Goal: Task Accomplishment & Management: Manage account settings

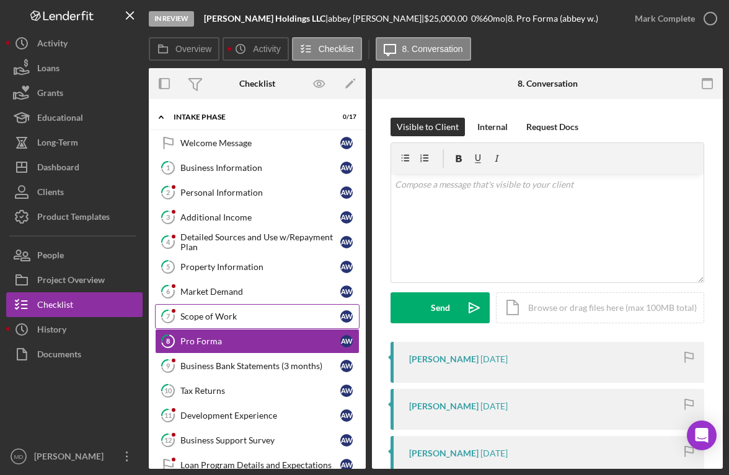
scroll to position [32, 0]
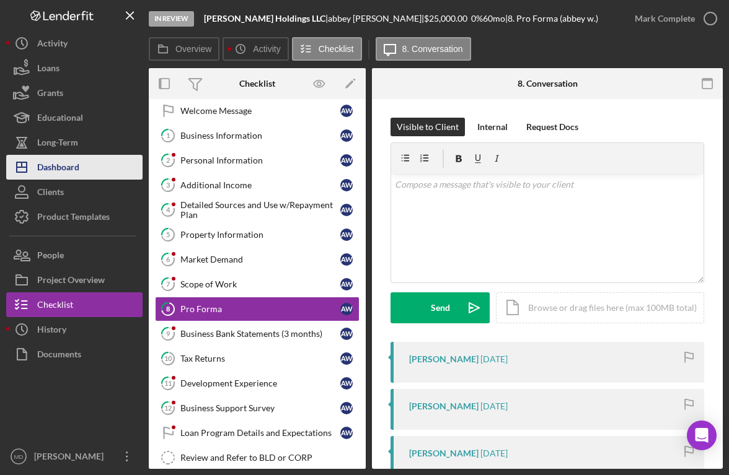
click at [71, 165] on div "Dashboard" at bounding box center [58, 169] width 42 height 28
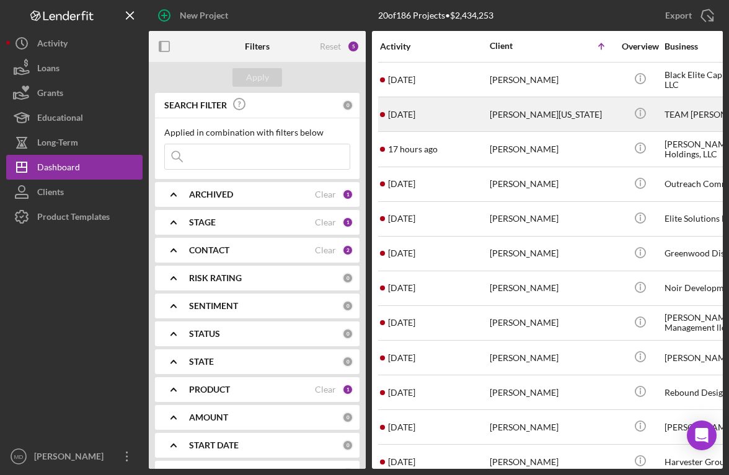
scroll to position [288, 0]
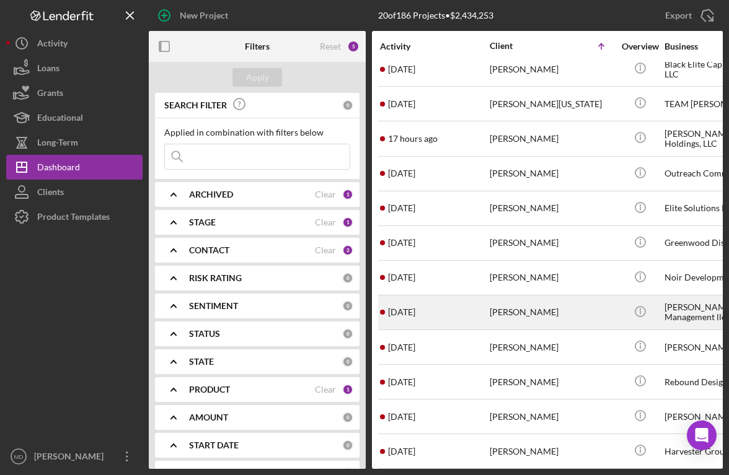
click at [500, 310] on div "[PERSON_NAME]" at bounding box center [552, 312] width 124 height 33
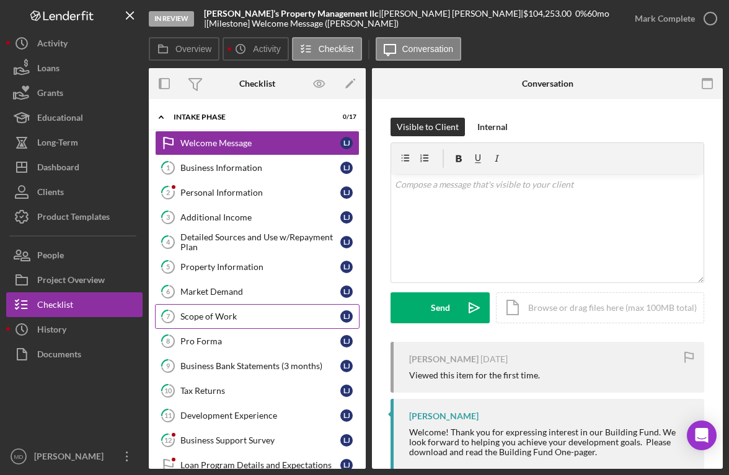
click at [236, 322] on link "7 Scope of Work [PERSON_NAME]" at bounding box center [257, 316] width 204 height 25
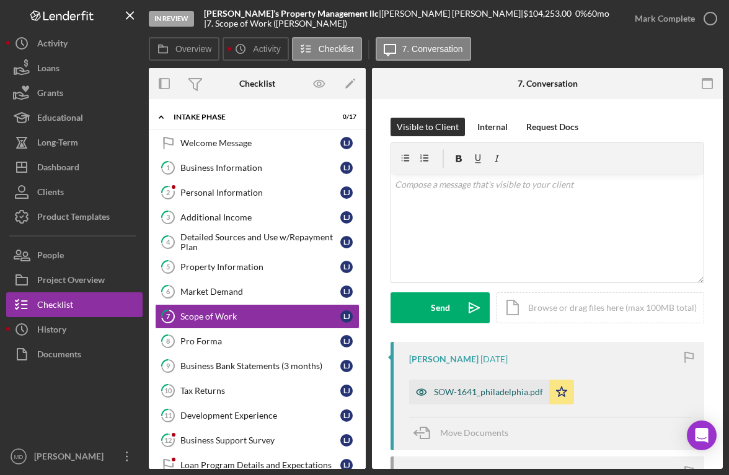
click at [490, 390] on div "SOW-1641_philadelphia.pdf" at bounding box center [488, 392] width 109 height 10
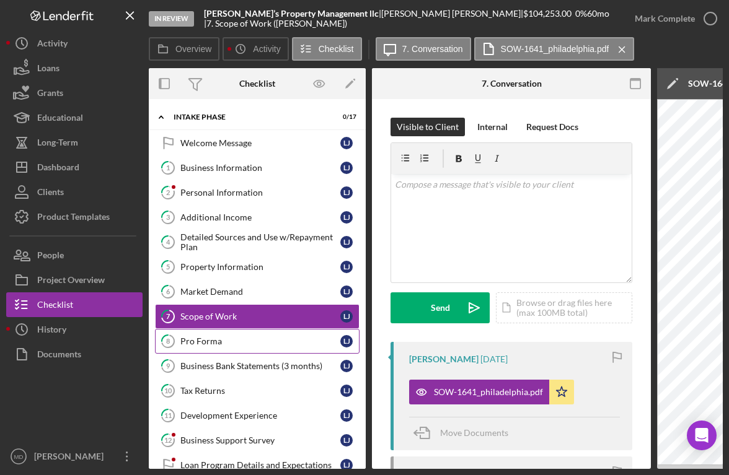
click at [265, 346] on div "Pro Forma" at bounding box center [260, 341] width 160 height 10
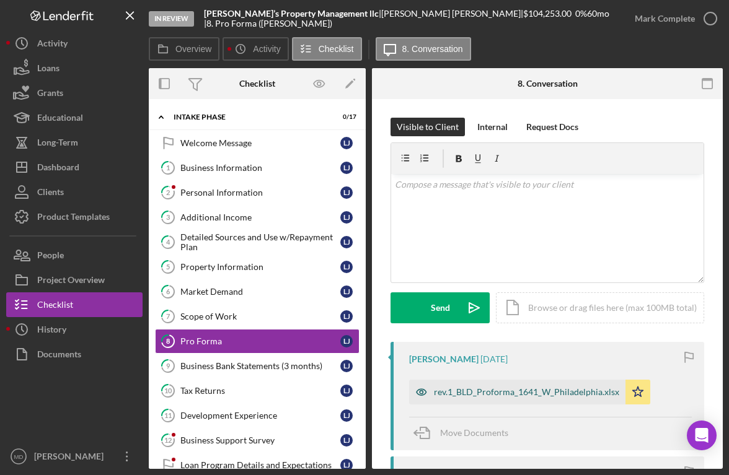
click at [471, 392] on div "rev.1_BLD_Proforma_1641_W_Philadelphia.xlsx" at bounding box center [526, 392] width 185 height 10
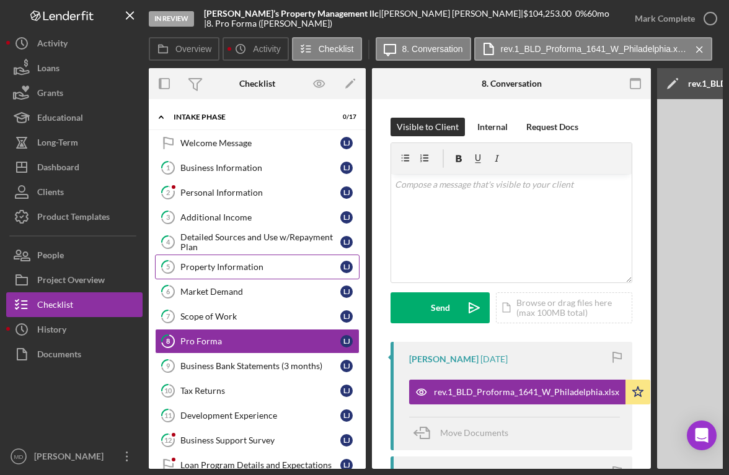
click at [237, 263] on div "Property Information" at bounding box center [260, 267] width 160 height 10
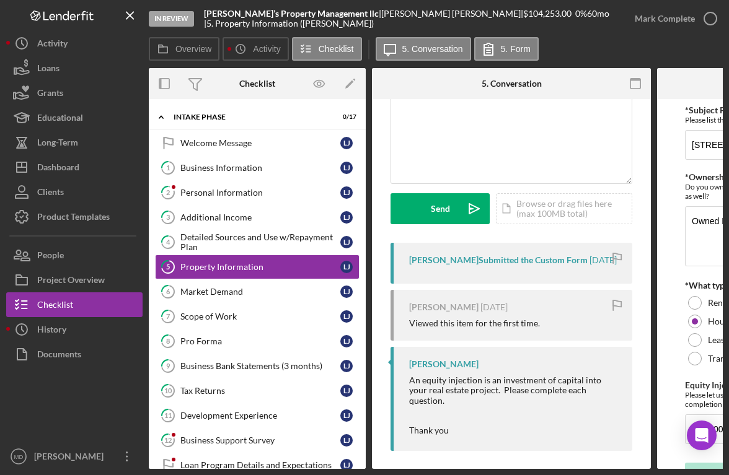
scroll to position [110, 0]
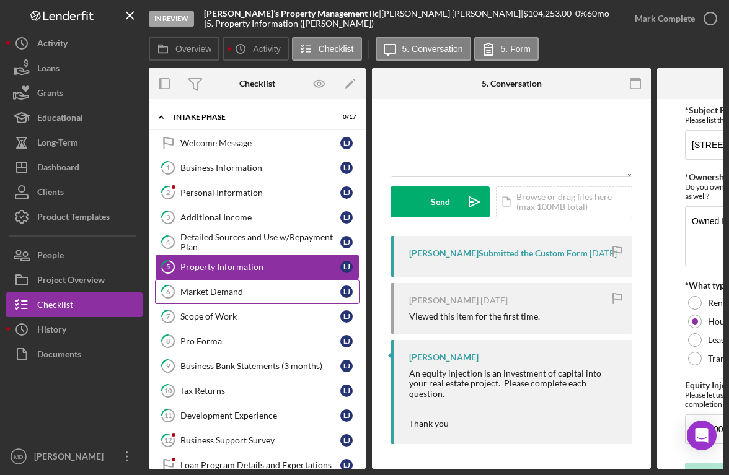
click at [250, 290] on div "Market Demand" at bounding box center [260, 292] width 160 height 10
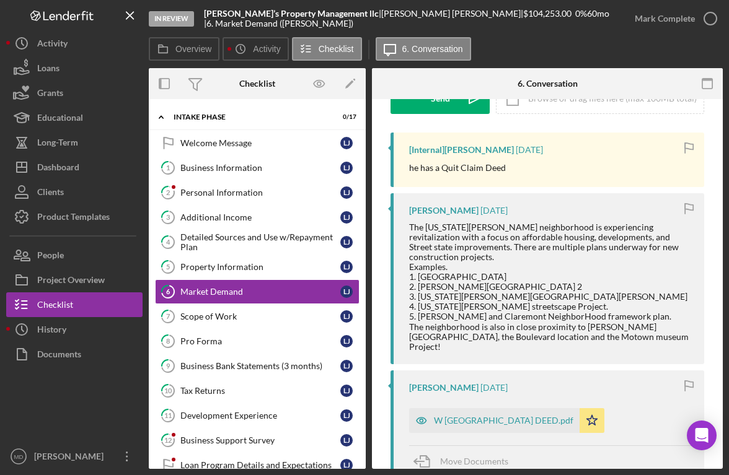
scroll to position [212, 0]
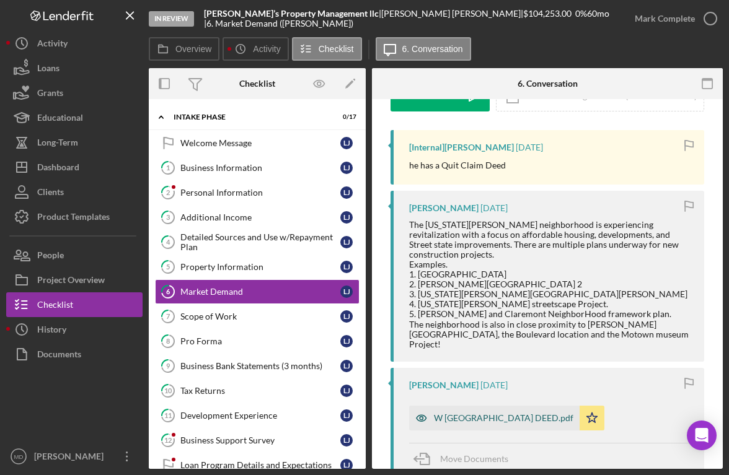
click at [480, 413] on div "W [GEOGRAPHIC_DATA] DEED.pdf" at bounding box center [503, 418] width 139 height 10
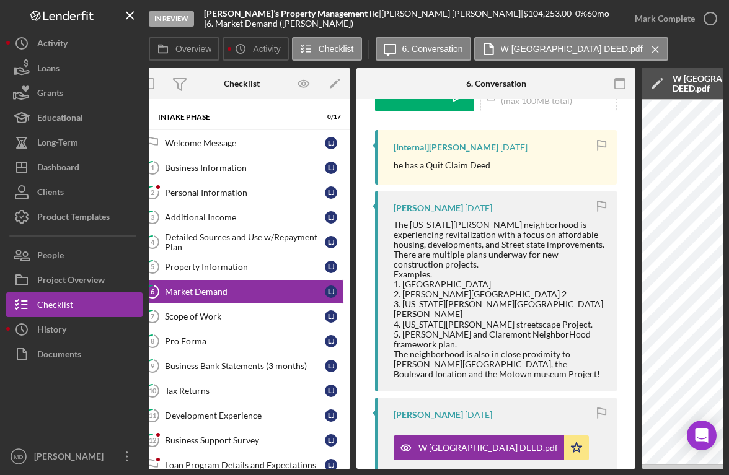
scroll to position [0, 0]
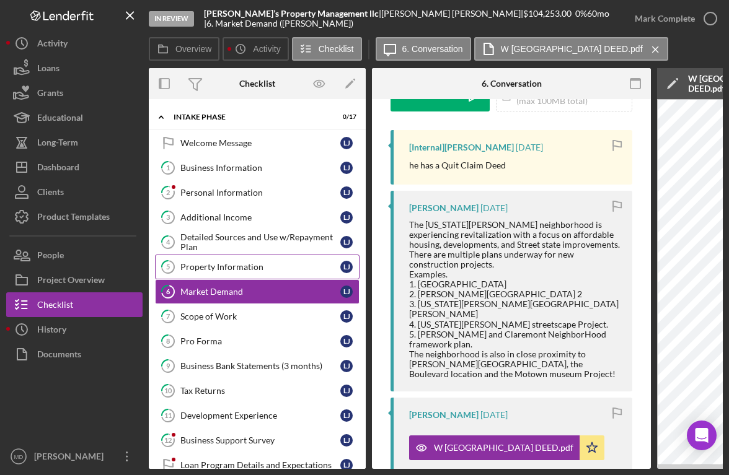
click at [239, 266] on div "Property Information" at bounding box center [260, 267] width 160 height 10
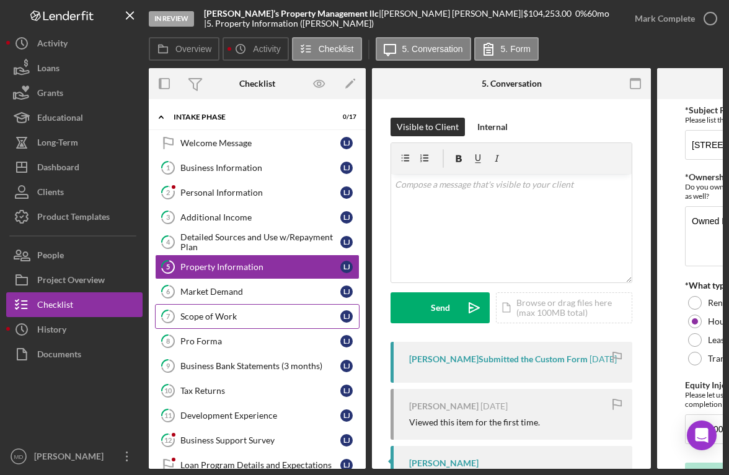
click at [279, 315] on div "Scope of Work" at bounding box center [260, 317] width 160 height 10
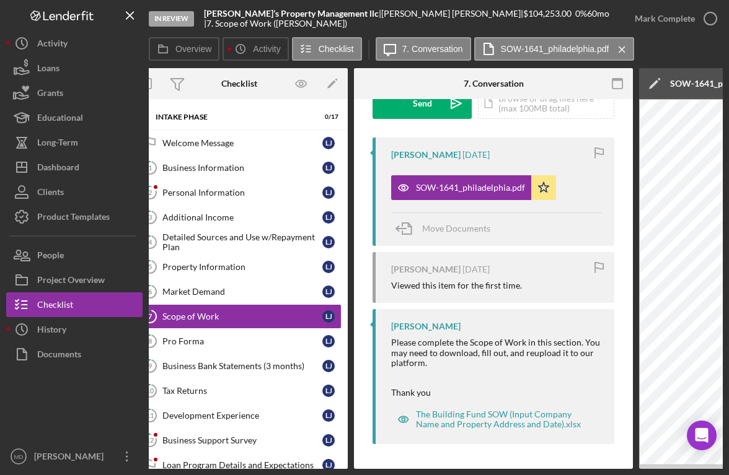
scroll to position [0, 16]
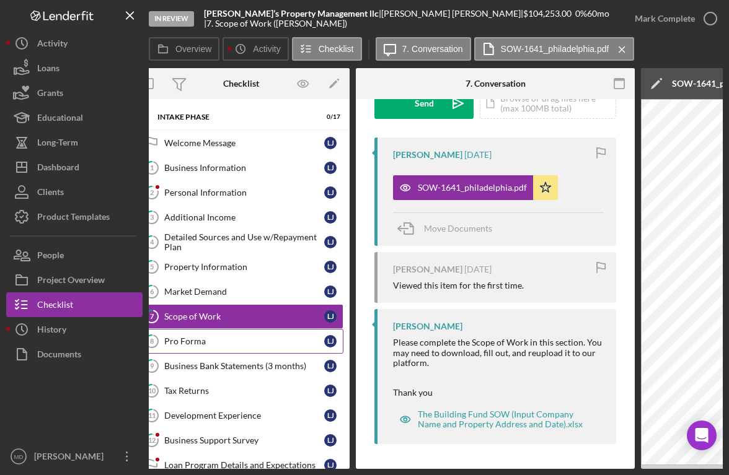
click at [204, 332] on link "8 Pro Forma [PERSON_NAME]" at bounding box center [241, 341] width 204 height 25
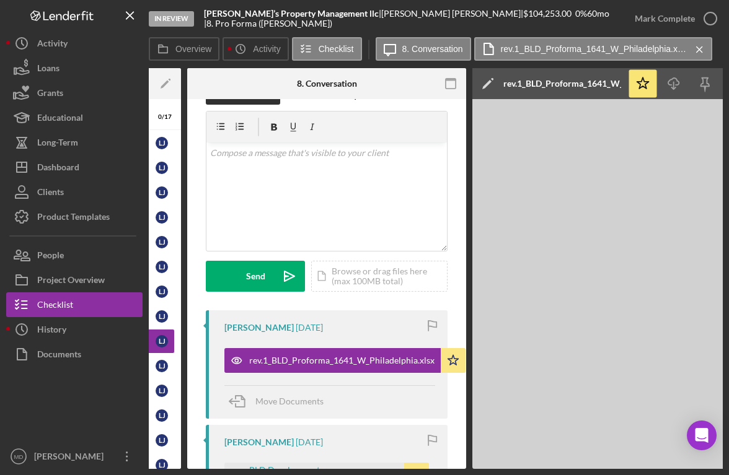
scroll to position [0, 192]
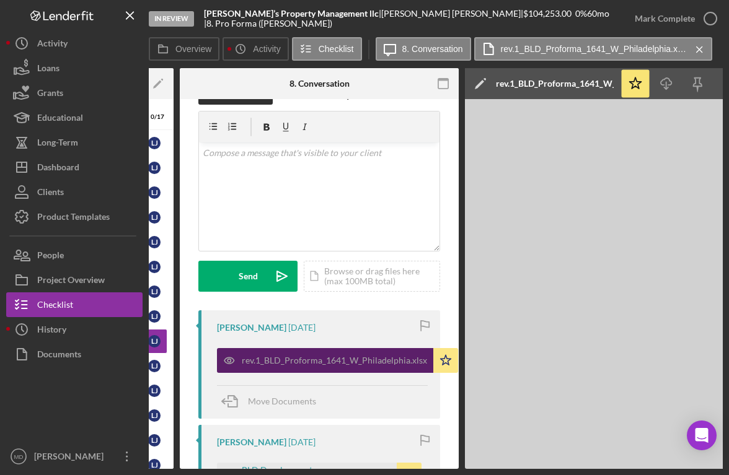
click at [366, 363] on div "rev.1_BLD_Proforma_1641_W_Philadelphia.xlsx" at bounding box center [334, 361] width 185 height 10
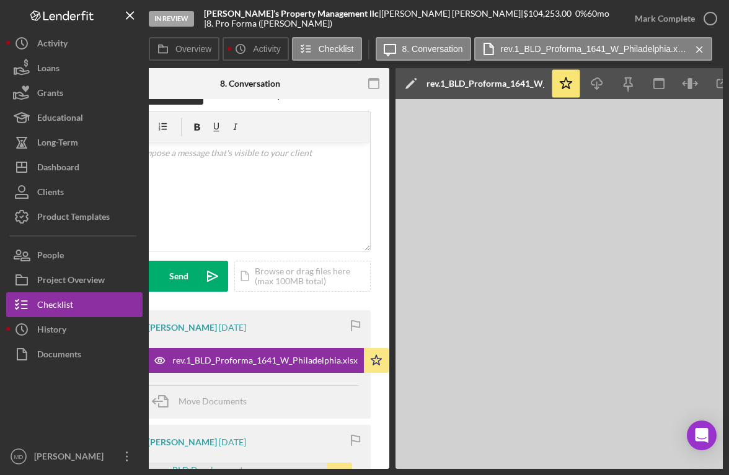
scroll to position [0, 306]
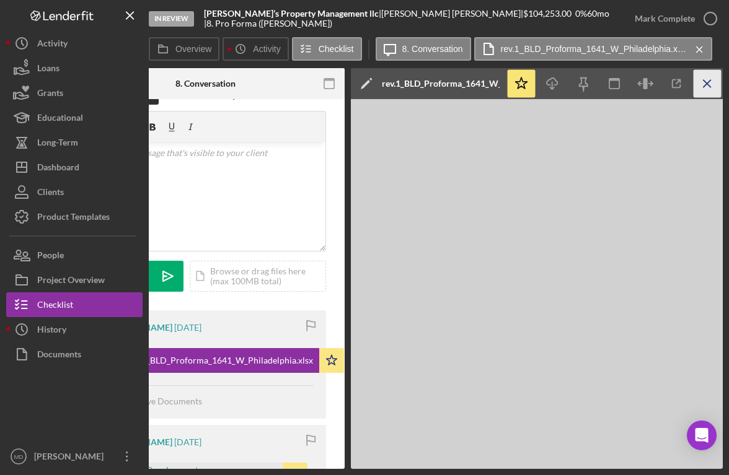
click at [704, 86] on line "button" at bounding box center [706, 83] width 7 height 7
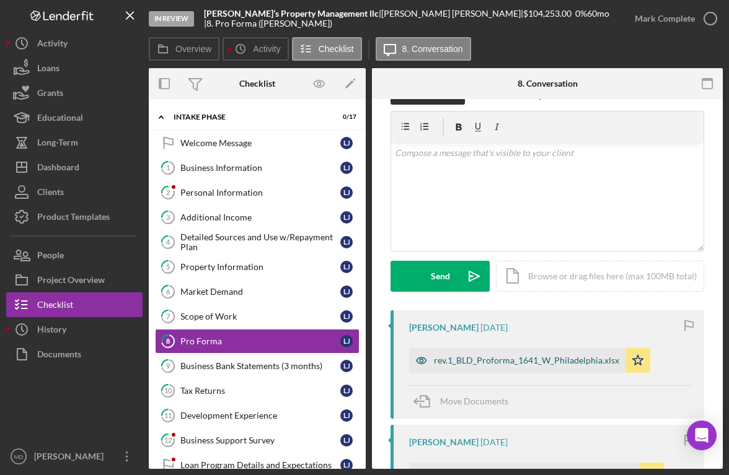
click at [468, 363] on div "rev.1_BLD_Proforma_1641_W_Philadelphia.xlsx" at bounding box center [526, 361] width 185 height 10
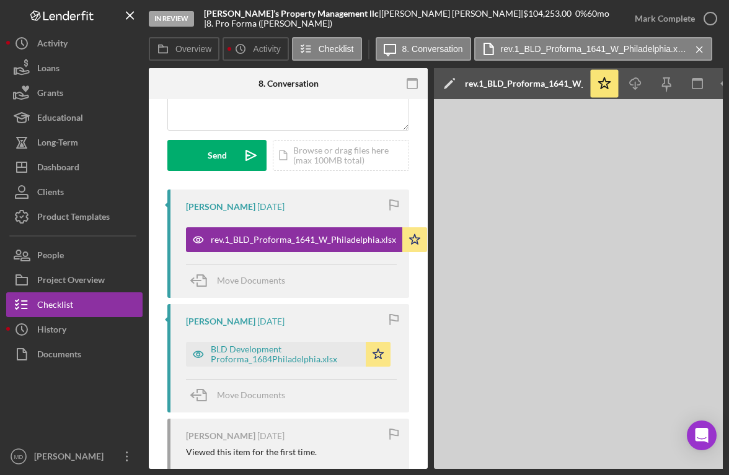
scroll to position [0, 221]
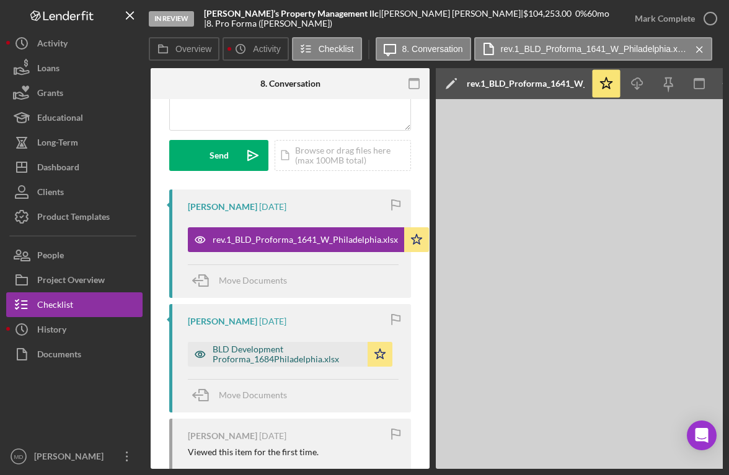
click at [245, 359] on div "BLD Development Proforma_1684Philadelphia.xlsx" at bounding box center [287, 355] width 149 height 20
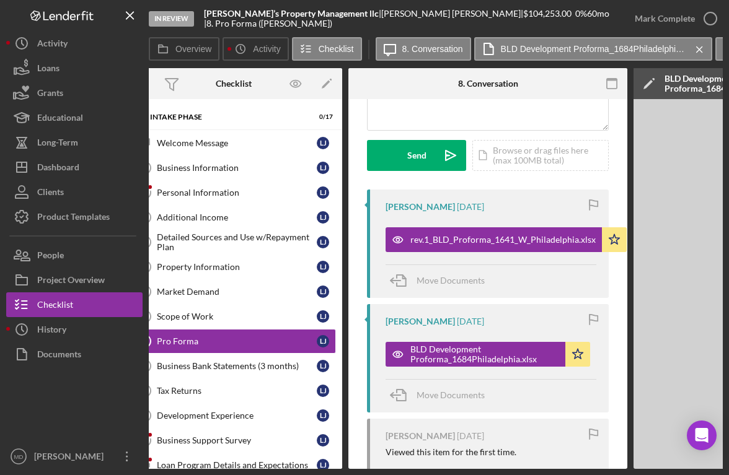
scroll to position [0, 0]
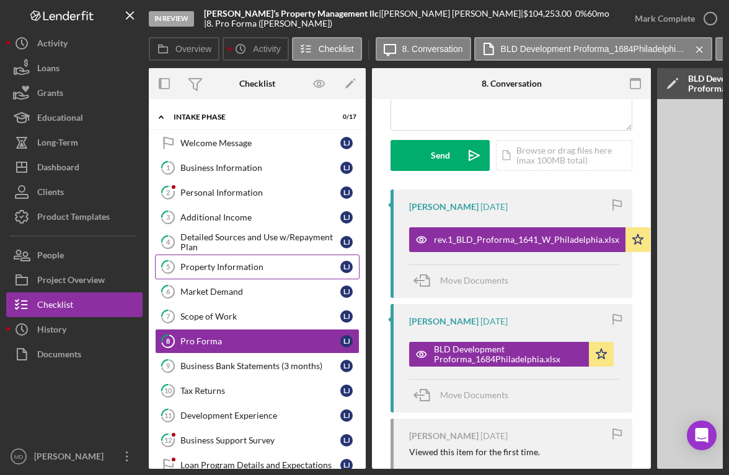
click at [237, 266] on div "Property Information" at bounding box center [260, 267] width 160 height 10
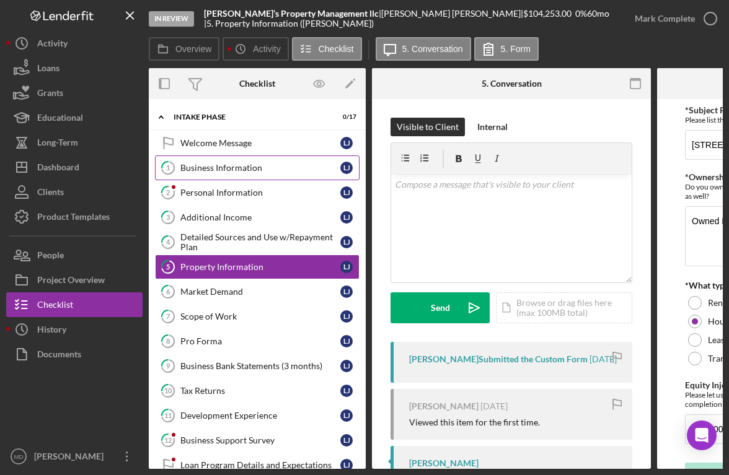
click at [269, 173] on link "1 Business Information [PERSON_NAME]" at bounding box center [257, 168] width 204 height 25
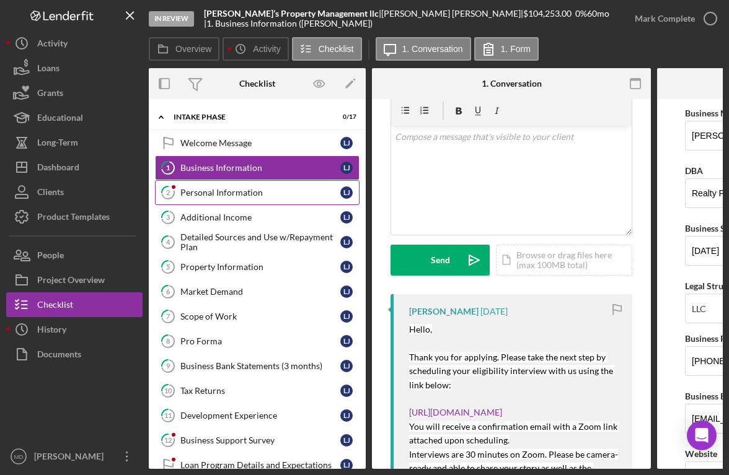
click at [290, 194] on div "Personal Information" at bounding box center [260, 193] width 160 height 10
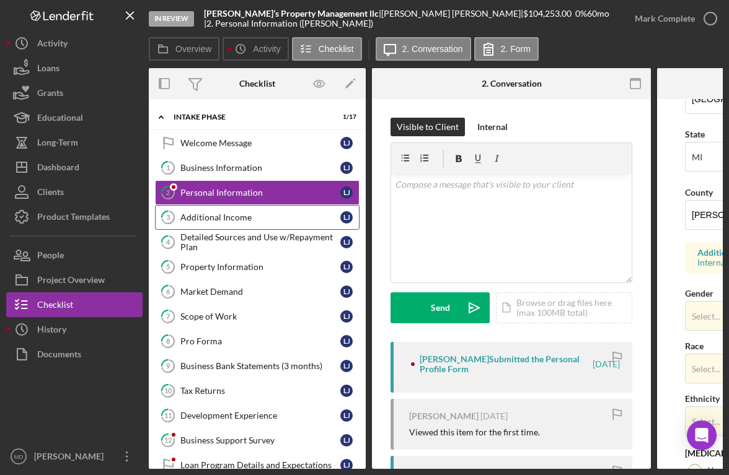
click at [301, 211] on link "3 Additional Income [PERSON_NAME]" at bounding box center [257, 217] width 204 height 25
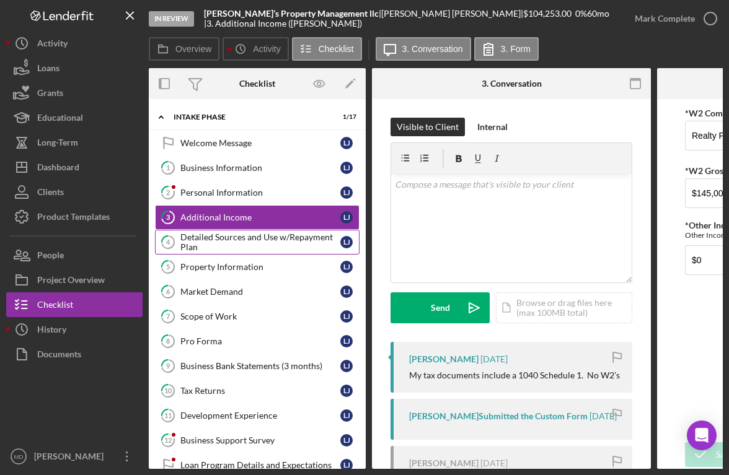
click at [282, 241] on div "Detailed Sources and Use w/Repayment Plan" at bounding box center [260, 242] width 160 height 20
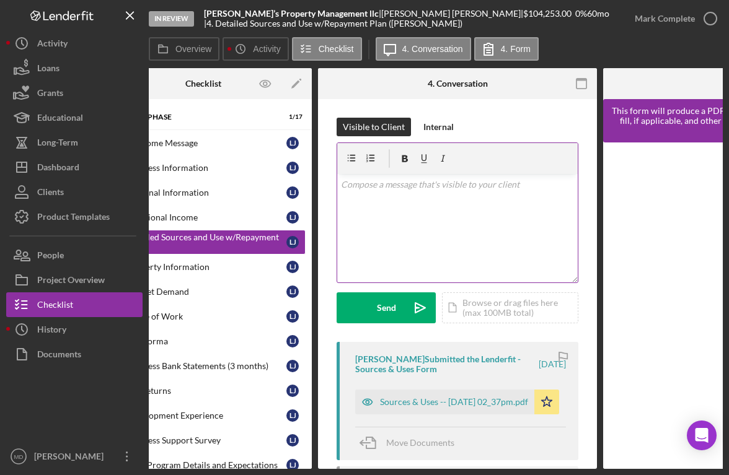
scroll to position [0, 57]
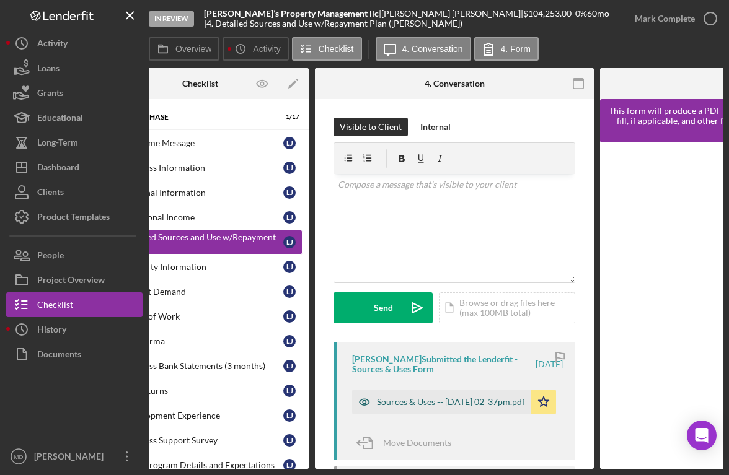
click at [428, 397] on div "Sources & Uses -- [DATE] 02_37pm.pdf" at bounding box center [451, 402] width 148 height 10
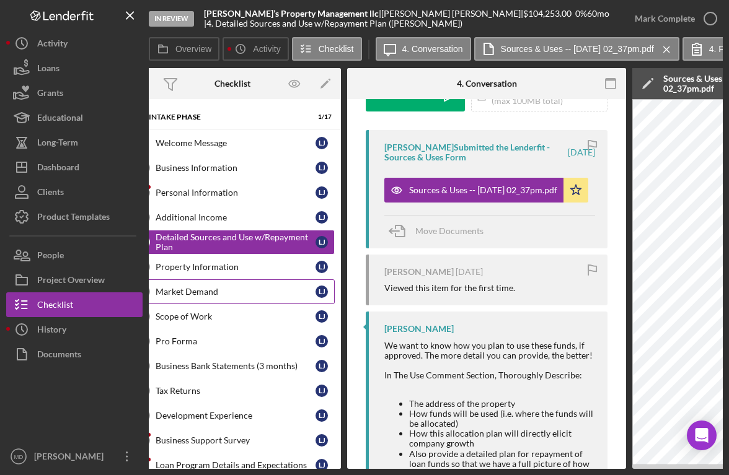
scroll to position [0, 0]
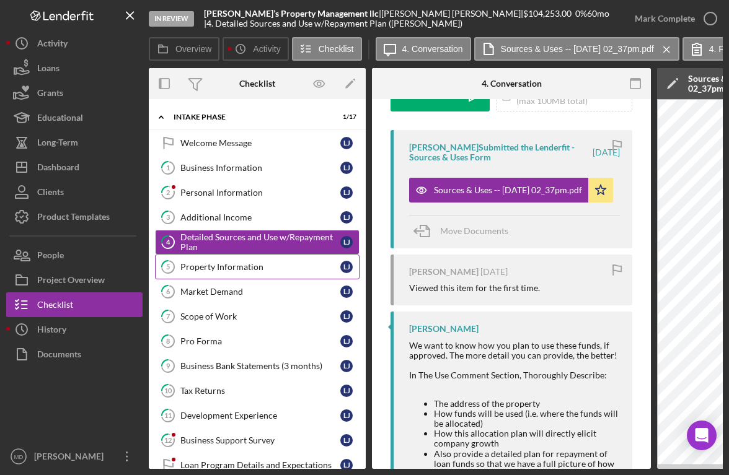
click at [231, 266] on div "Property Information" at bounding box center [260, 267] width 160 height 10
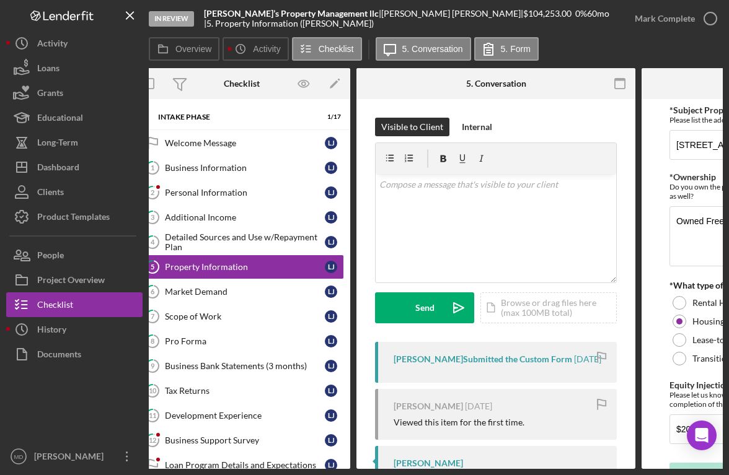
scroll to position [0, 10]
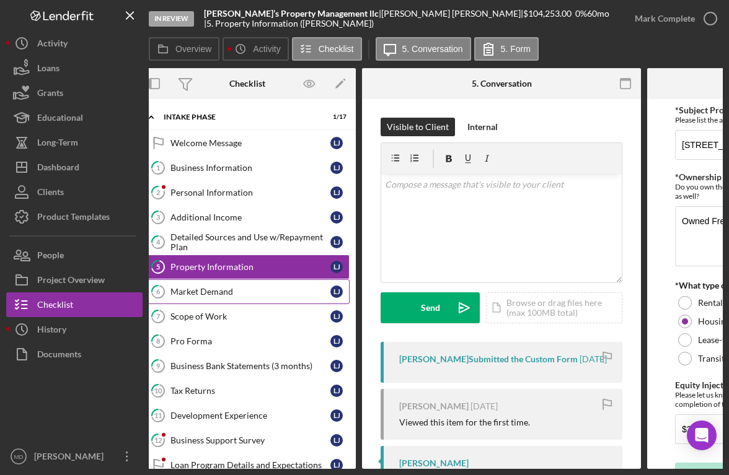
click at [261, 289] on div "Market Demand" at bounding box center [250, 292] width 160 height 10
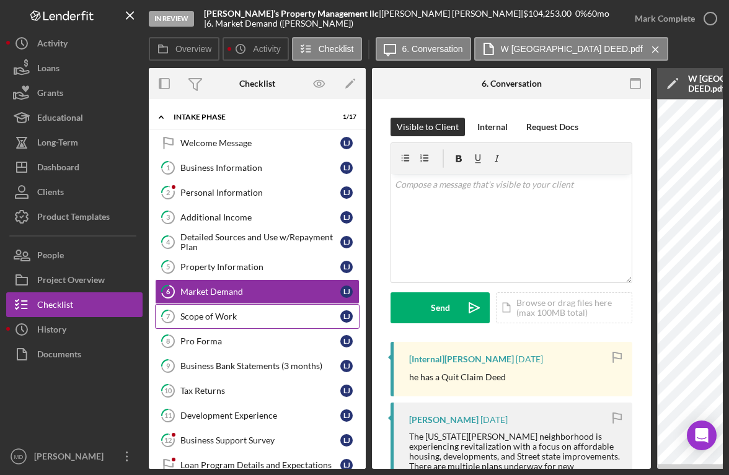
click at [289, 324] on link "7 Scope of Work [PERSON_NAME]" at bounding box center [257, 316] width 204 height 25
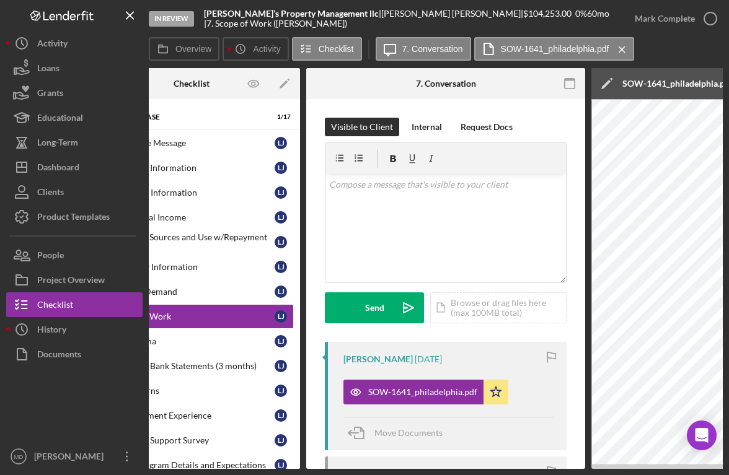
scroll to position [0, 64]
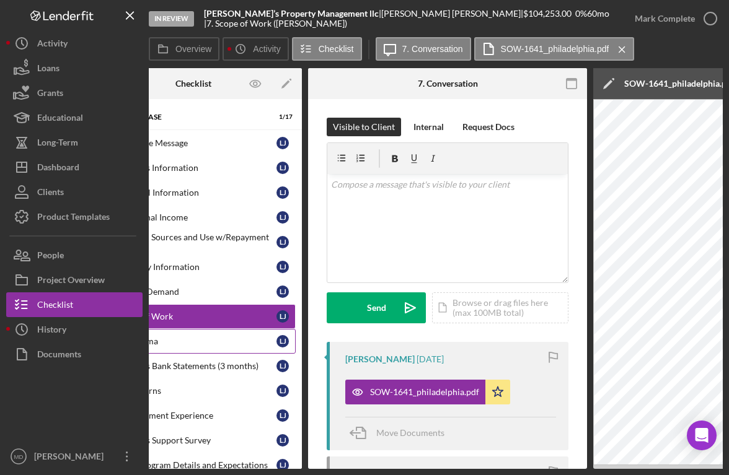
click at [234, 346] on div "Pro Forma" at bounding box center [196, 341] width 160 height 10
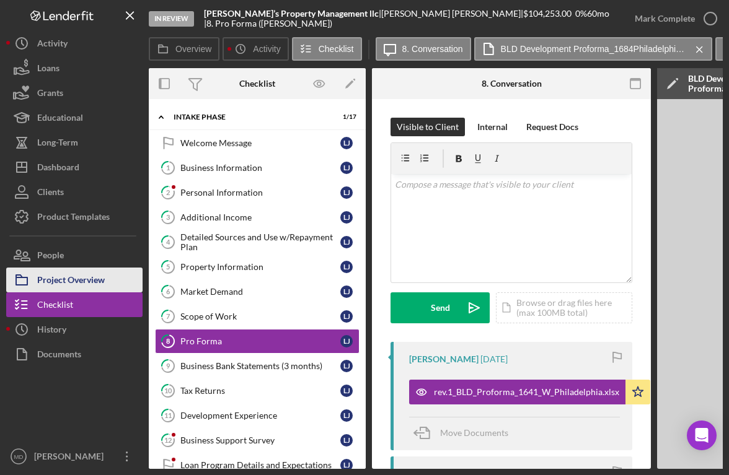
click at [107, 283] on button "Project Overview" at bounding box center [74, 280] width 136 height 25
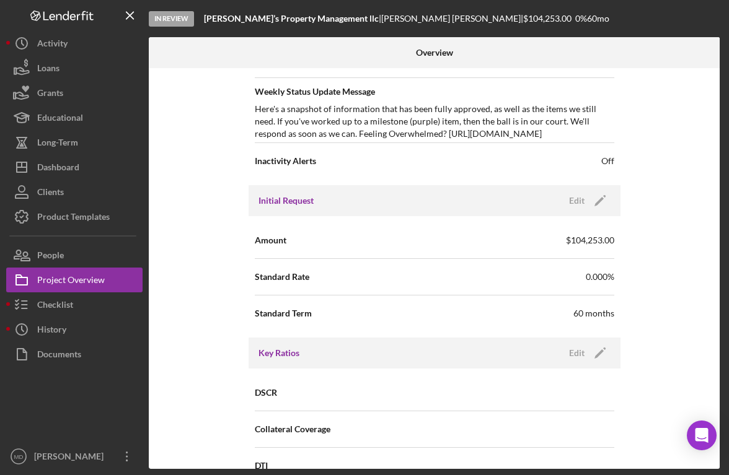
scroll to position [522, 0]
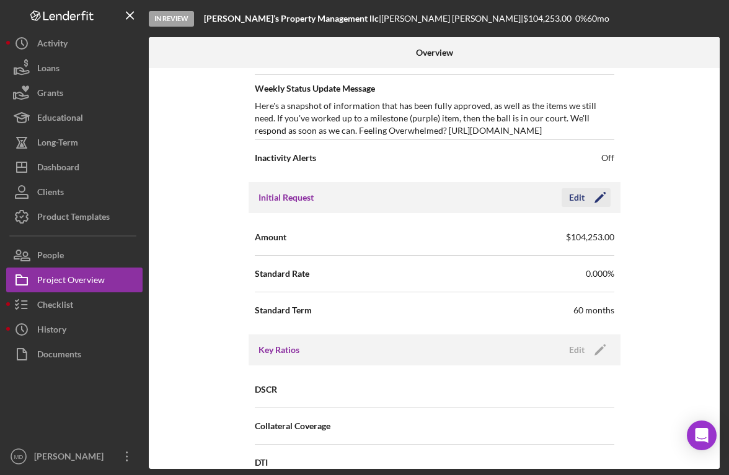
click at [579, 200] on div "Edit" at bounding box center [576, 197] width 15 height 19
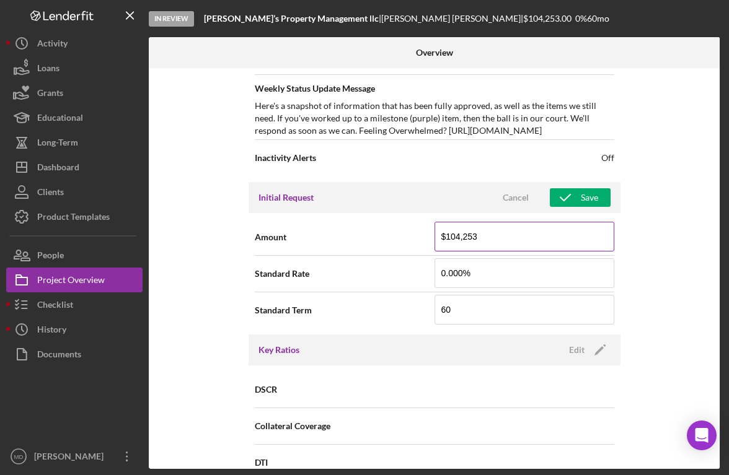
drag, startPoint x: 478, startPoint y: 239, endPoint x: 449, endPoint y: 238, distance: 28.5
click at [449, 238] on input "$104,253" at bounding box center [524, 237] width 180 height 30
type input "$122,675"
click at [577, 196] on icon "button" at bounding box center [565, 197] width 31 height 31
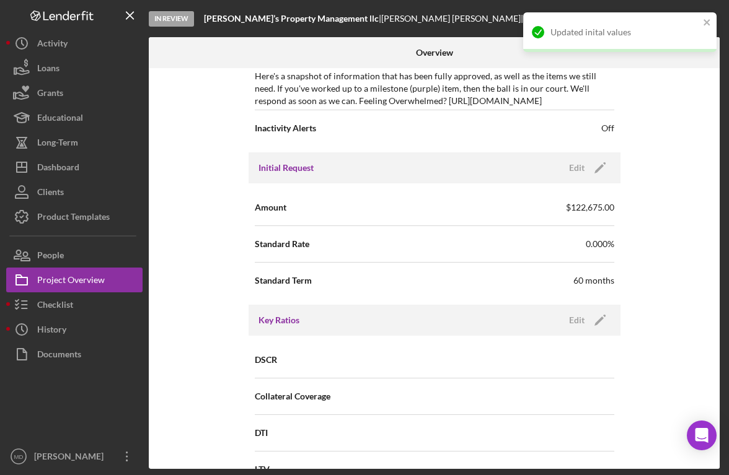
scroll to position [547, 0]
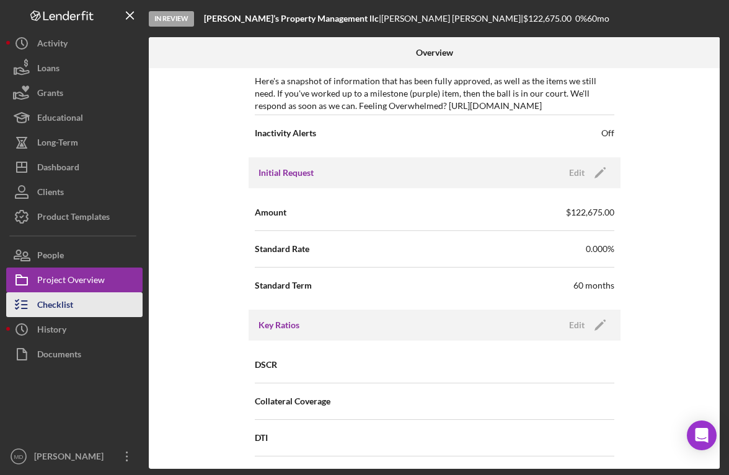
click at [98, 303] on button "Checklist" at bounding box center [74, 304] width 136 height 25
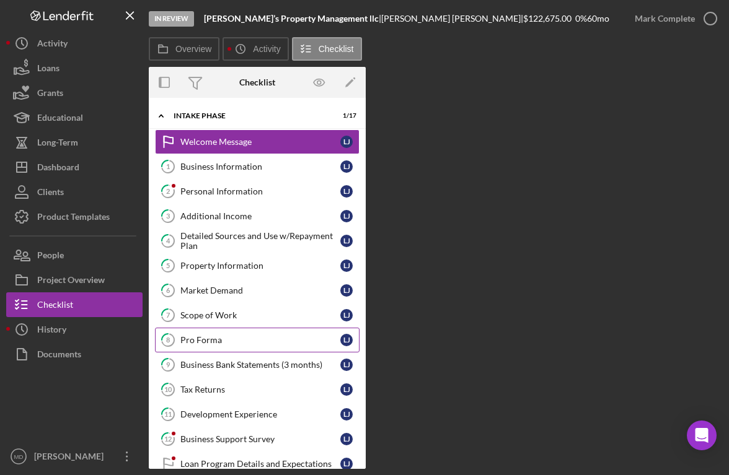
click at [302, 336] on div "Pro Forma" at bounding box center [260, 340] width 160 height 10
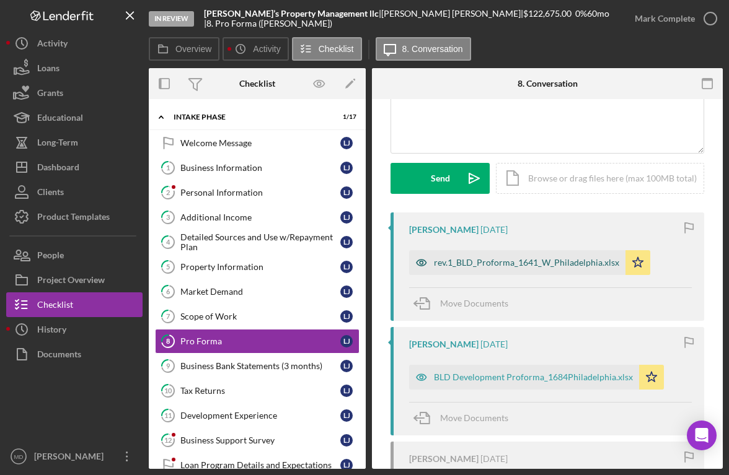
scroll to position [131, 0]
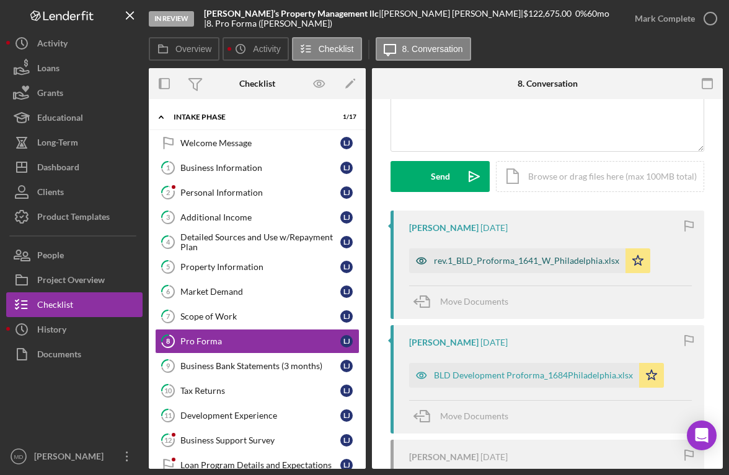
click at [555, 260] on div "rev.1_BLD_Proforma_1641_W_Philadelphia.xlsx" at bounding box center [526, 261] width 185 height 10
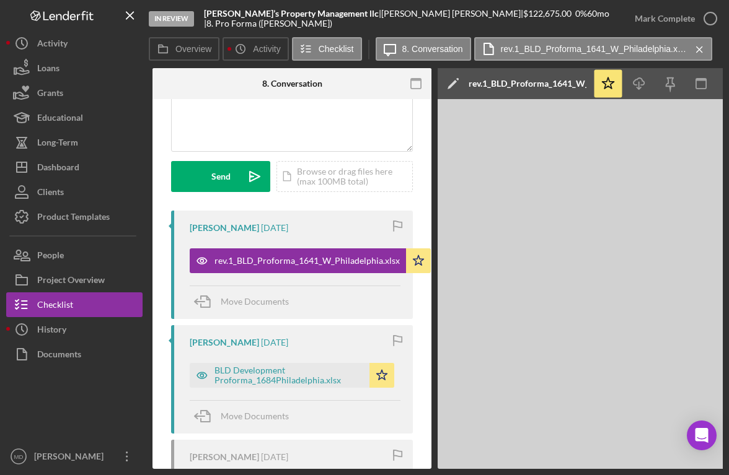
scroll to position [0, 228]
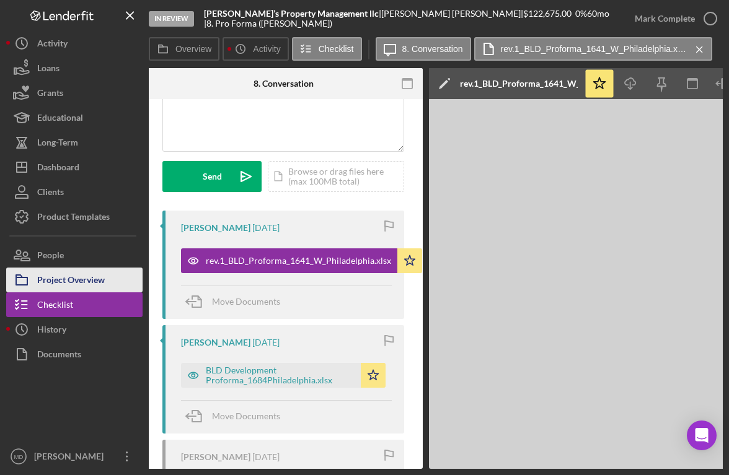
click at [103, 274] on div "Project Overview" at bounding box center [71, 282] width 68 height 28
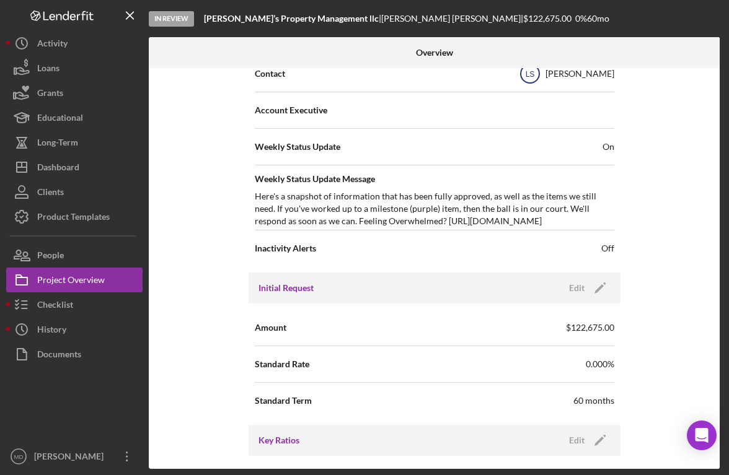
scroll to position [441, 0]
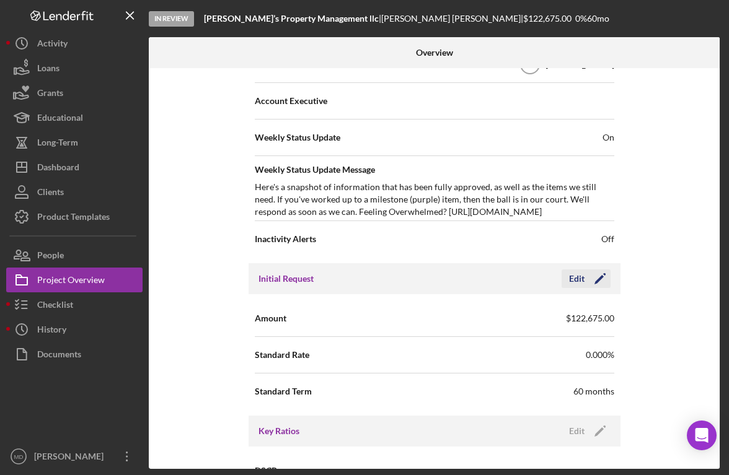
click at [584, 279] on icon "Icon/Edit" at bounding box center [599, 278] width 31 height 31
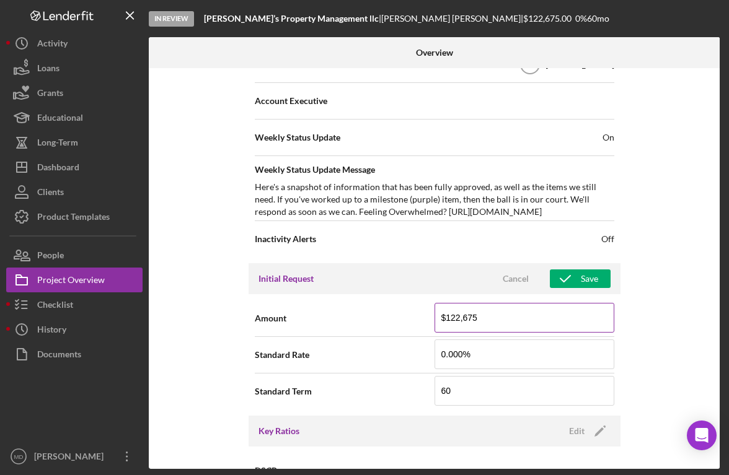
click at [475, 320] on input "$122,675" at bounding box center [524, 318] width 180 height 30
click at [470, 320] on input "$122,675" at bounding box center [524, 318] width 180 height 30
type input "$122,765"
click at [588, 277] on div "Save" at bounding box center [589, 279] width 17 height 19
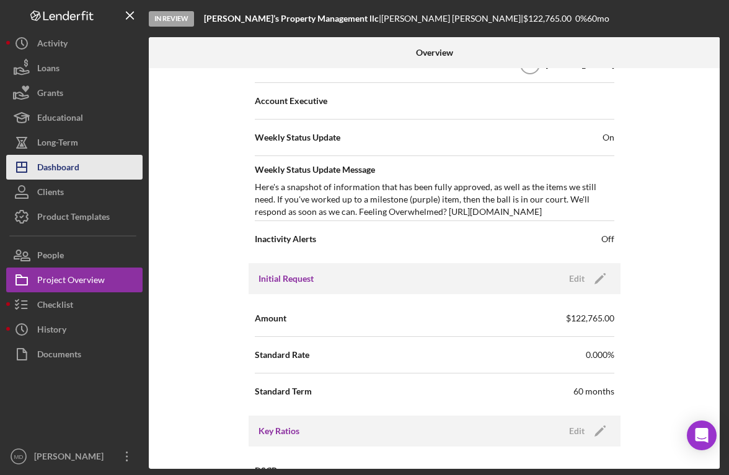
click at [97, 165] on button "Icon/Dashboard Dashboard" at bounding box center [74, 167] width 136 height 25
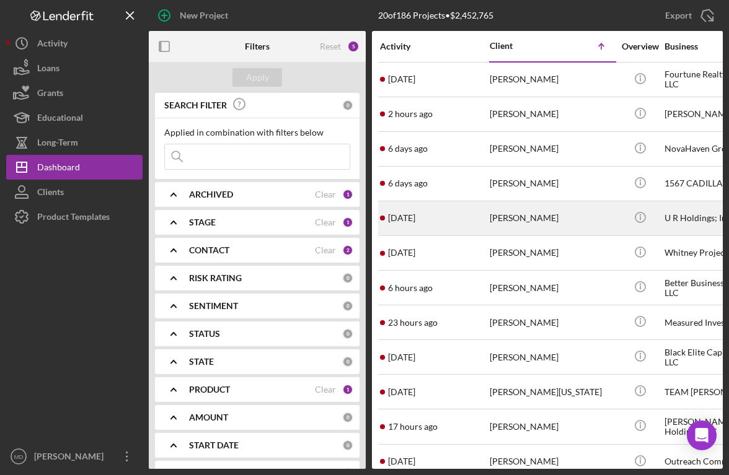
click at [464, 219] on div "[DATE] [PERSON_NAME]" at bounding box center [434, 218] width 108 height 33
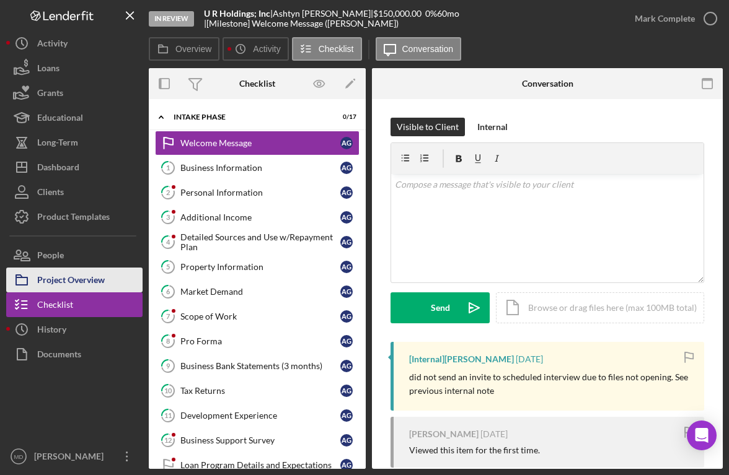
click at [96, 280] on div "Project Overview" at bounding box center [71, 282] width 68 height 28
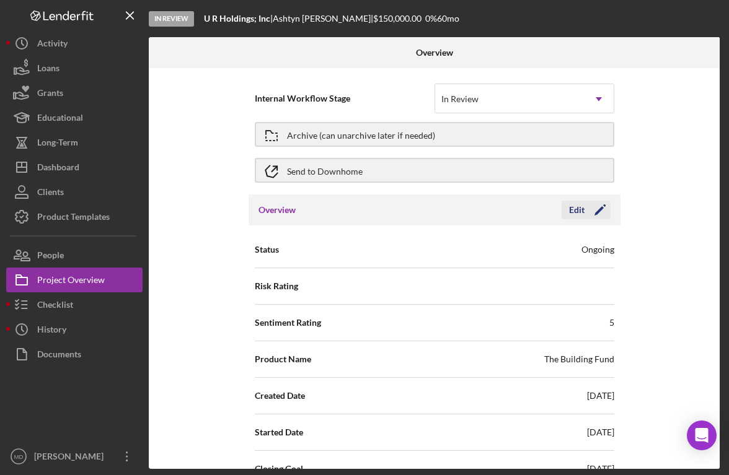
click at [576, 211] on div "Edit" at bounding box center [576, 210] width 15 height 19
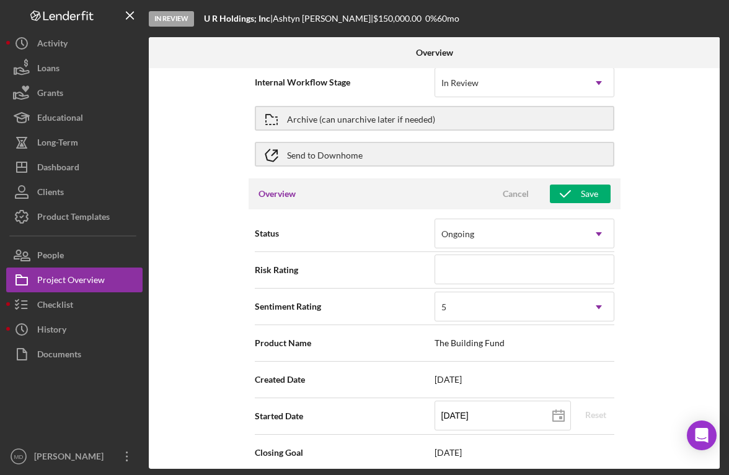
scroll to position [15, 0]
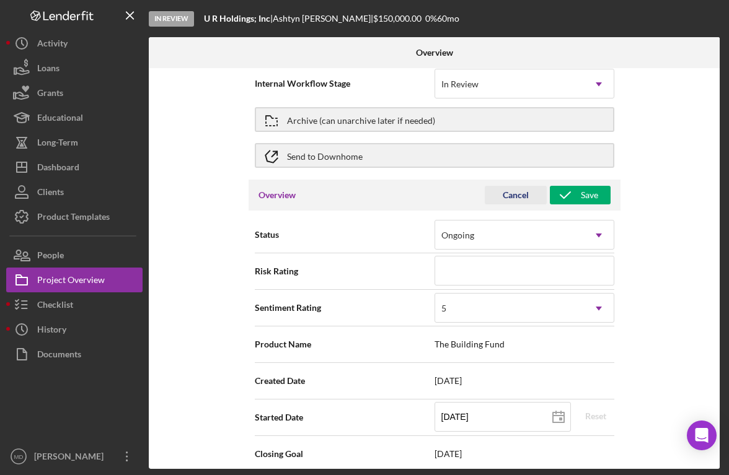
click at [515, 196] on div "Cancel" at bounding box center [516, 195] width 26 height 19
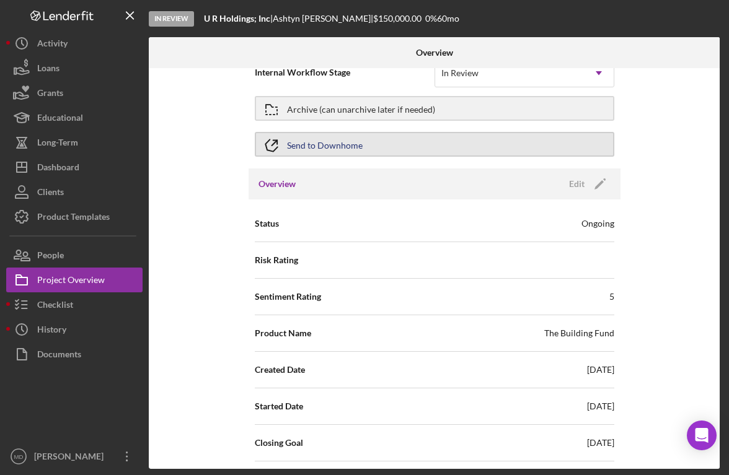
scroll to position [0, 0]
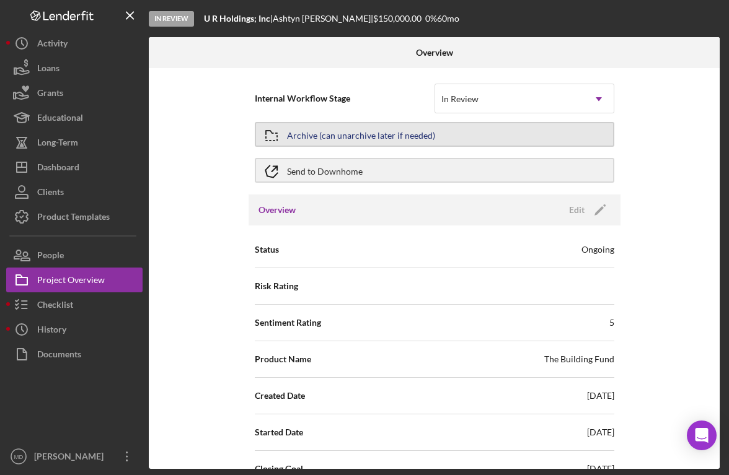
click at [452, 130] on button "Archive (can unarchive later if needed)" at bounding box center [434, 134] width 359 height 25
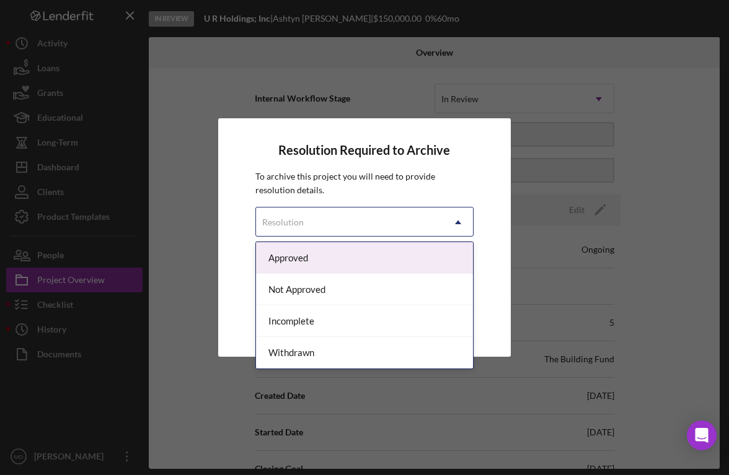
click at [462, 226] on icon "Icon/Dropdown Arrow" at bounding box center [458, 223] width 30 height 30
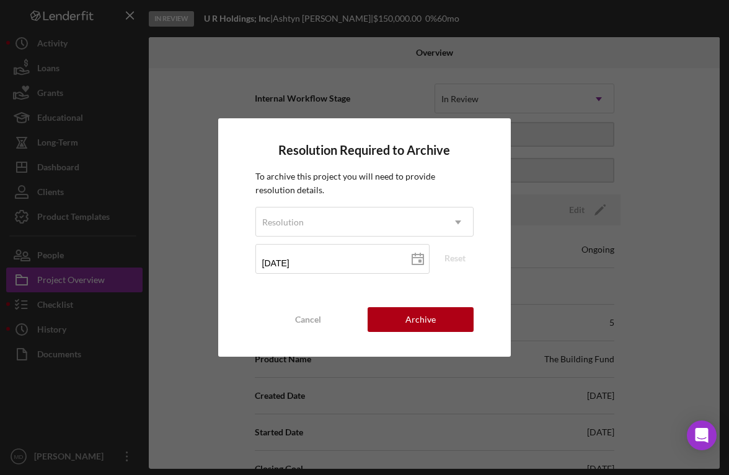
click at [519, 131] on div "Resolution Required to Archive To archive this project you will need to provide…" at bounding box center [364, 237] width 729 height 475
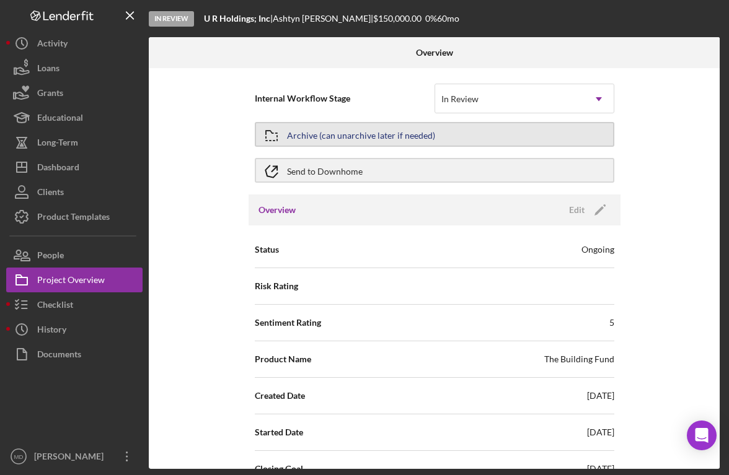
click at [535, 132] on button "Archive (can unarchive later if needed)" at bounding box center [434, 134] width 359 height 25
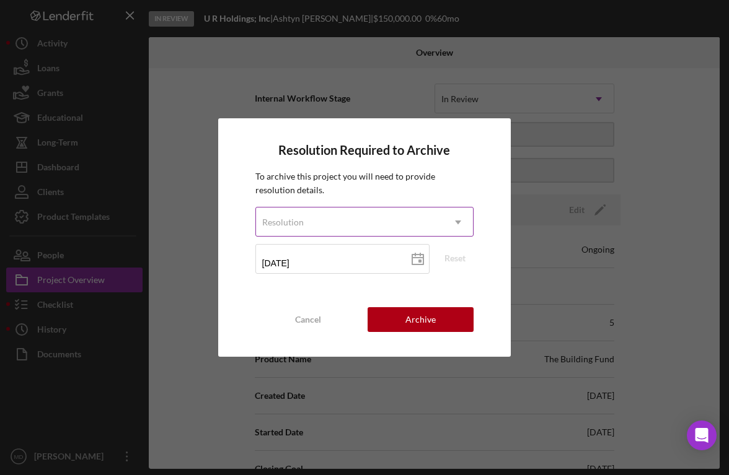
click at [461, 224] on icon "Icon/Dropdown Arrow" at bounding box center [458, 223] width 30 height 30
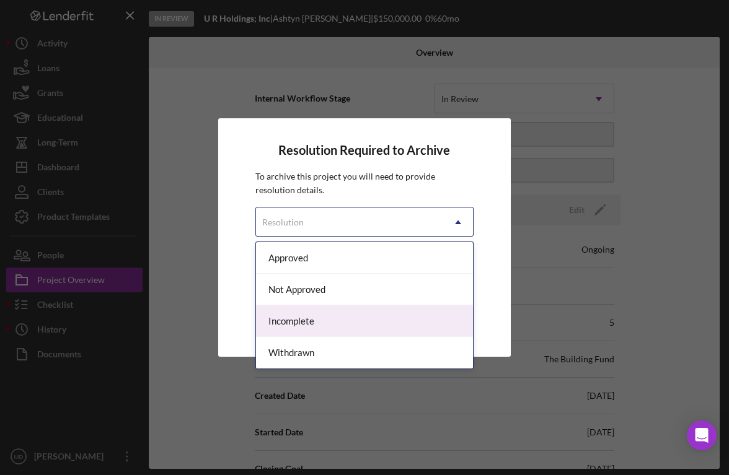
click at [327, 322] on div "Incomplete" at bounding box center [364, 321] width 217 height 32
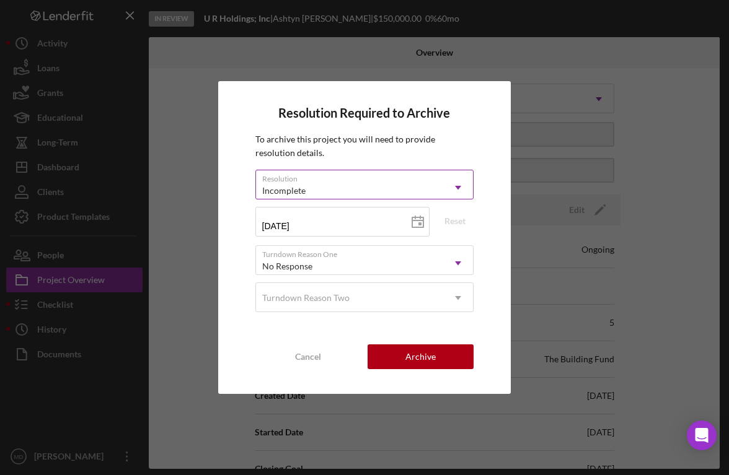
click at [454, 190] on icon "Icon/Dropdown Arrow" at bounding box center [458, 188] width 30 height 30
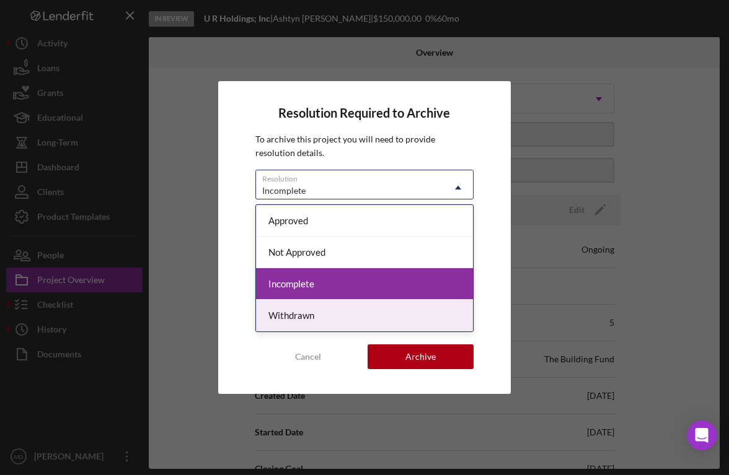
click at [375, 314] on div "Withdrawn" at bounding box center [364, 316] width 217 height 32
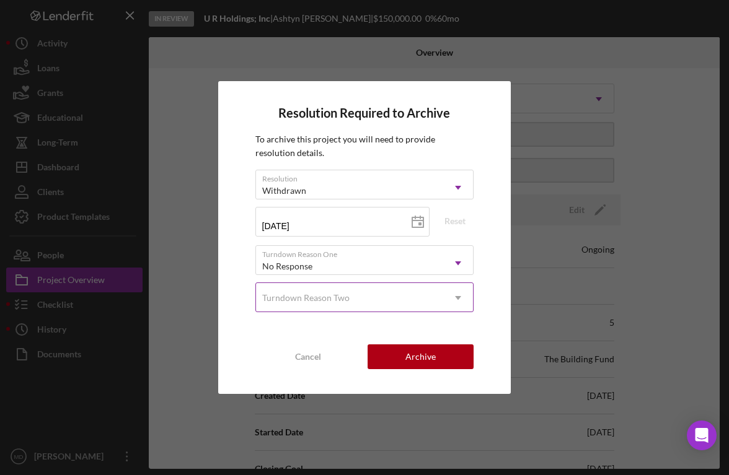
click at [457, 302] on icon "Icon/Dropdown Arrow" at bounding box center [458, 298] width 30 height 30
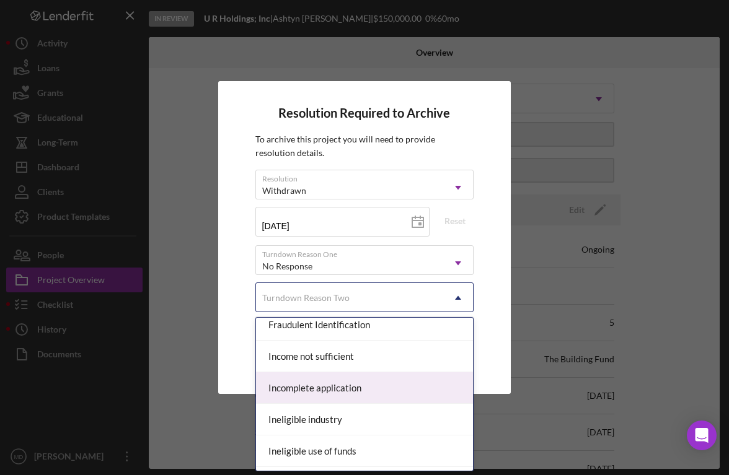
scroll to position [480, 0]
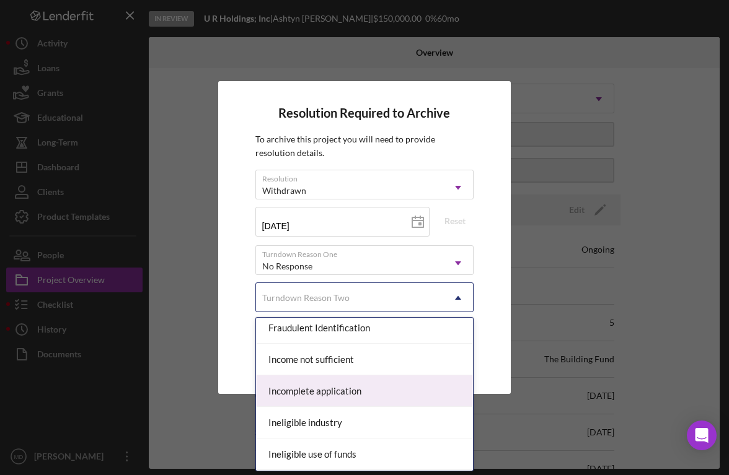
click at [367, 390] on div "Incomplete application" at bounding box center [364, 392] width 217 height 32
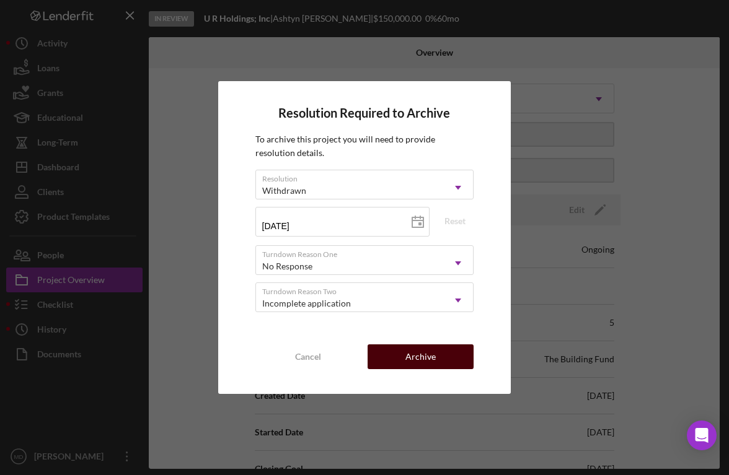
click at [421, 356] on div "Archive" at bounding box center [420, 357] width 30 height 25
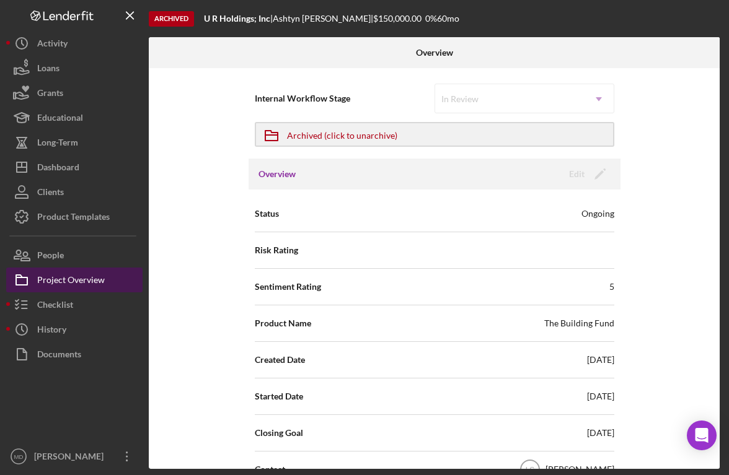
click at [89, 280] on div "Project Overview" at bounding box center [71, 282] width 68 height 28
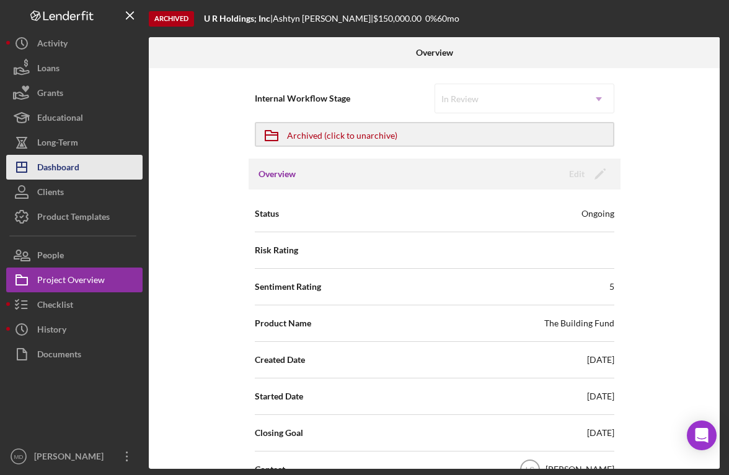
click at [84, 173] on button "Icon/Dashboard Dashboard" at bounding box center [74, 167] width 136 height 25
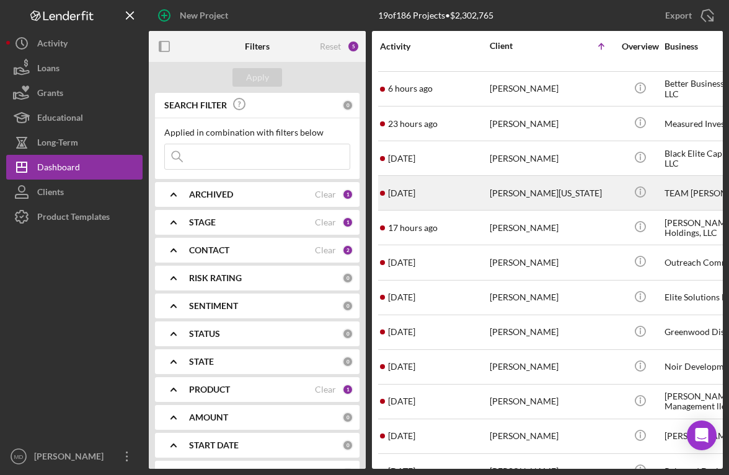
scroll to position [164, 0]
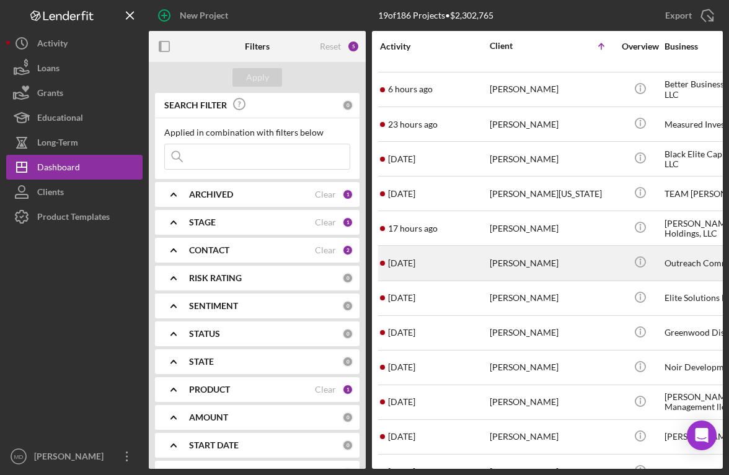
click at [444, 261] on div "[DATE] [PERSON_NAME]" at bounding box center [434, 263] width 108 height 33
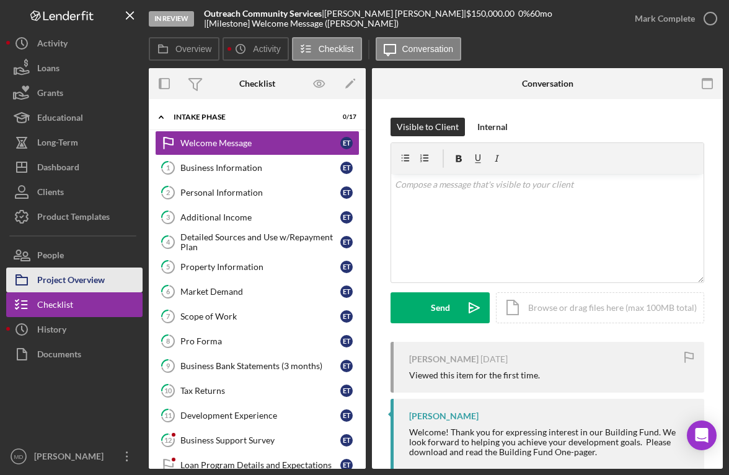
click at [79, 279] on div "Project Overview" at bounding box center [71, 282] width 68 height 28
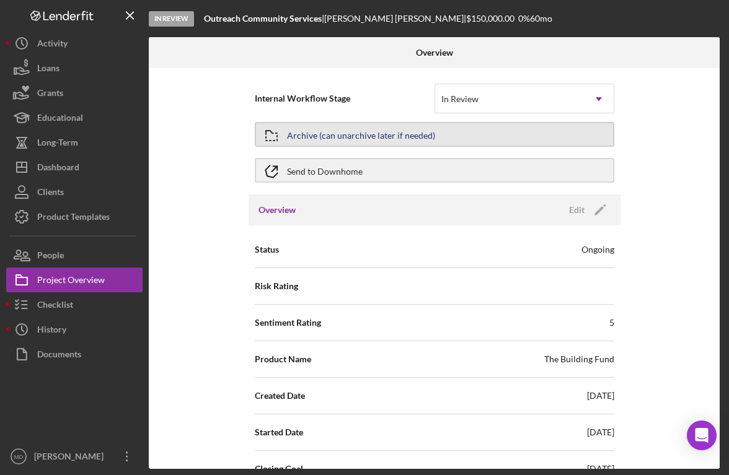
click at [473, 136] on button "Archive (can unarchive later if needed)" at bounding box center [434, 134] width 359 height 25
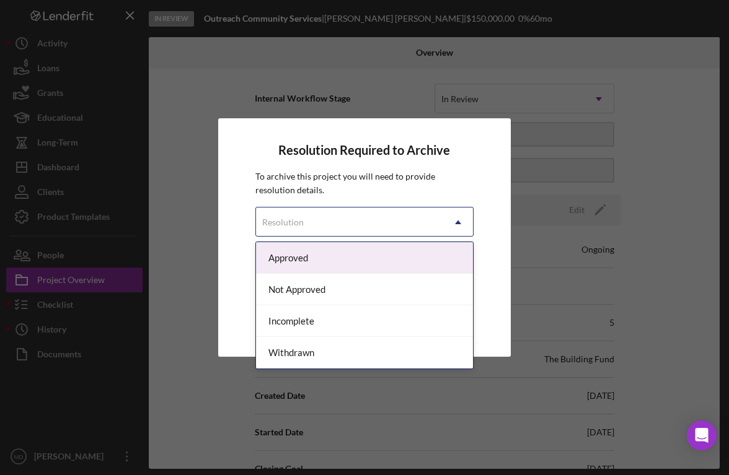
click at [458, 224] on use at bounding box center [458, 223] width 6 height 4
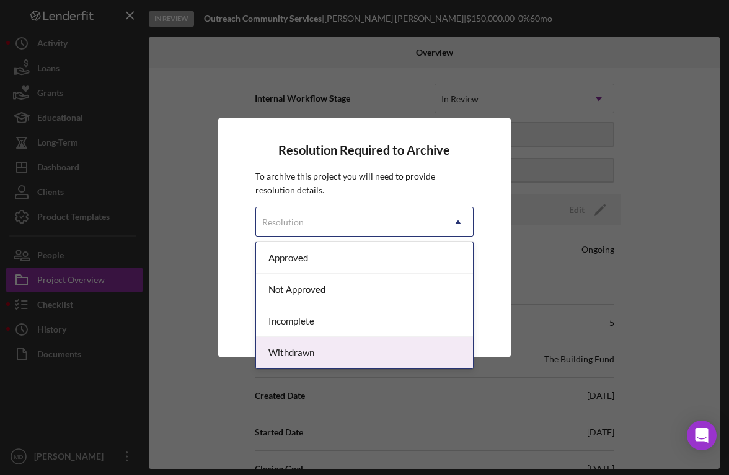
click at [371, 353] on div "Withdrawn" at bounding box center [364, 353] width 217 height 32
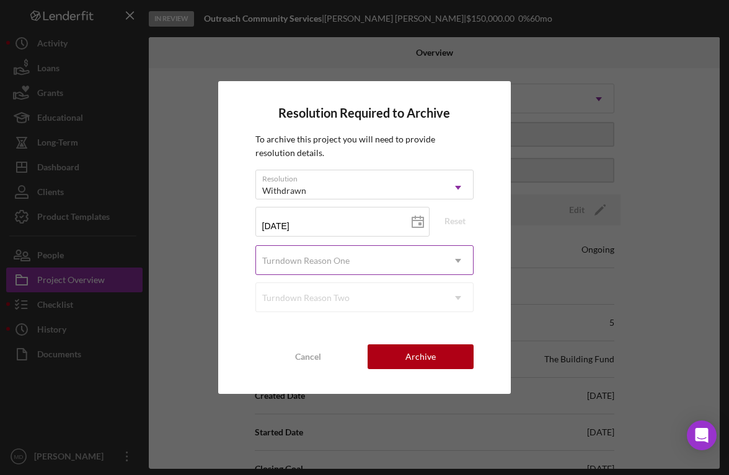
click at [459, 263] on icon "Icon/Dropdown Arrow" at bounding box center [458, 261] width 30 height 30
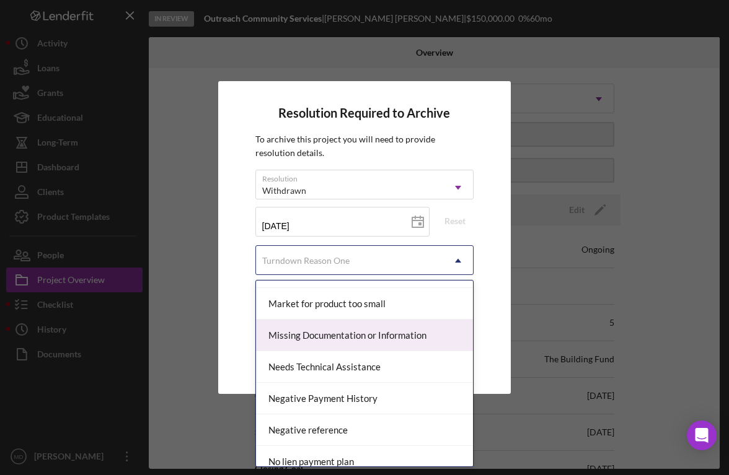
scroll to position [815, 0]
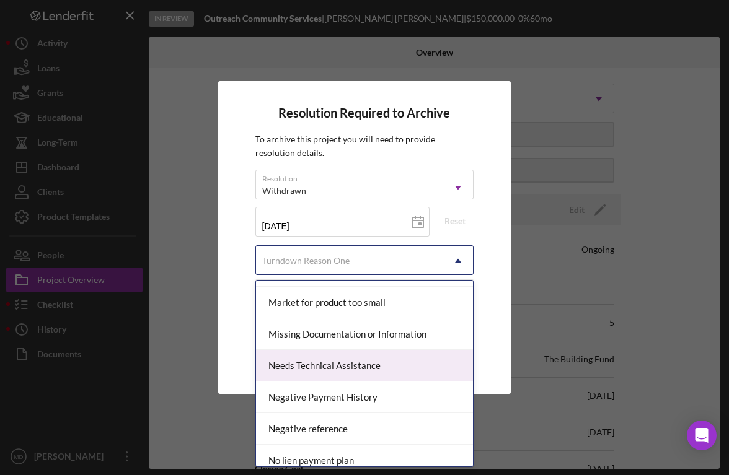
click at [374, 367] on div "Needs Technical Assistance" at bounding box center [364, 366] width 217 height 32
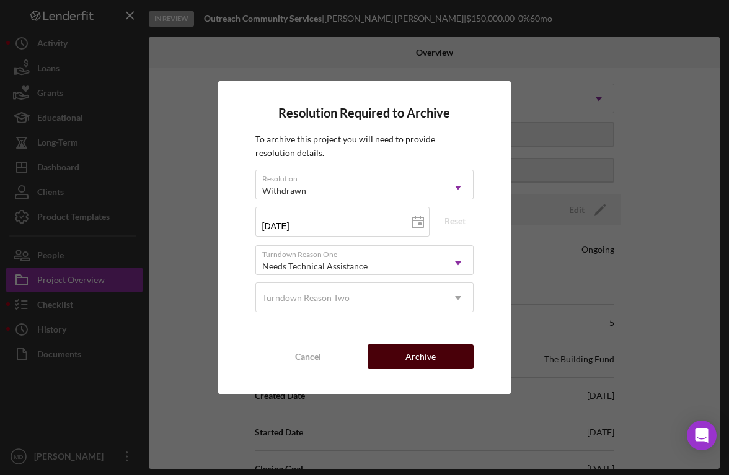
click at [398, 367] on button "Archive" at bounding box center [420, 357] width 106 height 25
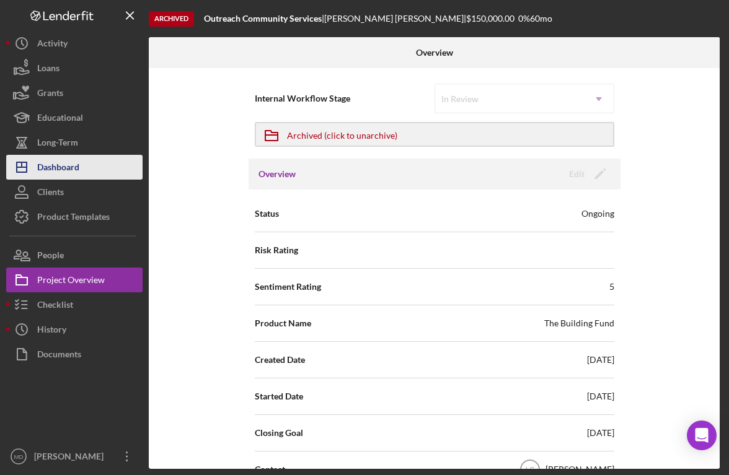
click at [92, 173] on button "Icon/Dashboard Dashboard" at bounding box center [74, 167] width 136 height 25
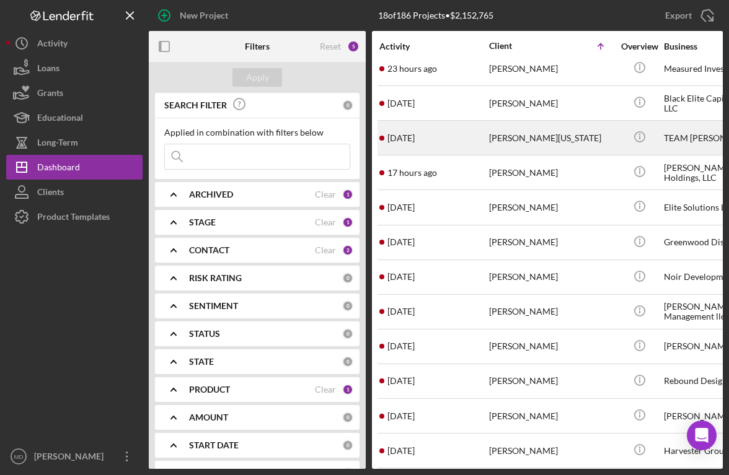
scroll to position [219, 0]
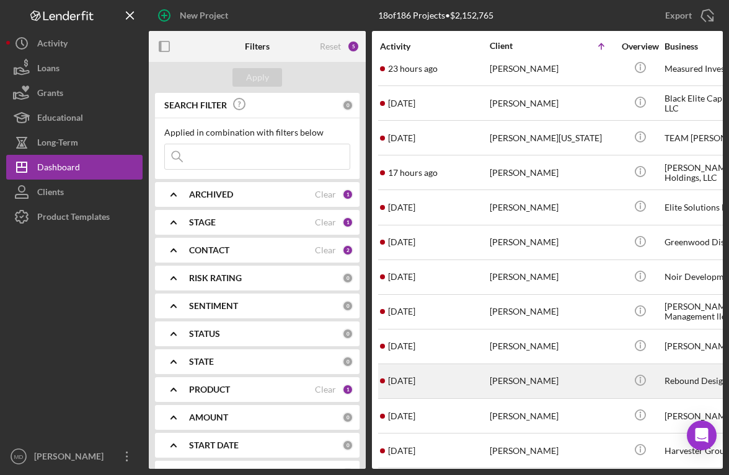
click at [415, 378] on time "[DATE]" at bounding box center [401, 381] width 27 height 10
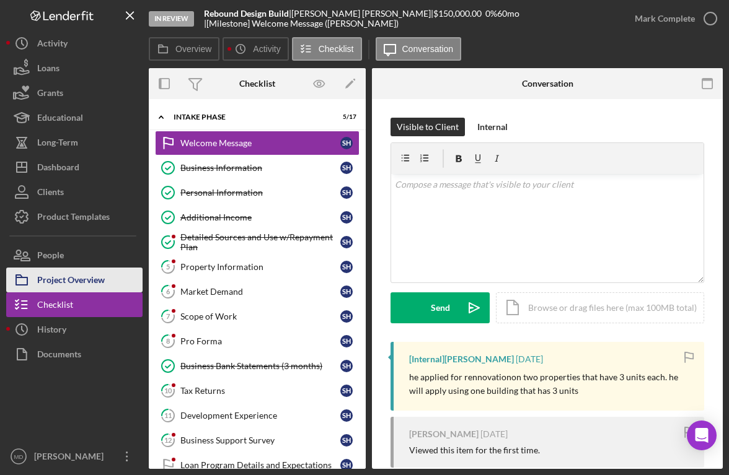
click at [99, 278] on div "Project Overview" at bounding box center [71, 282] width 68 height 28
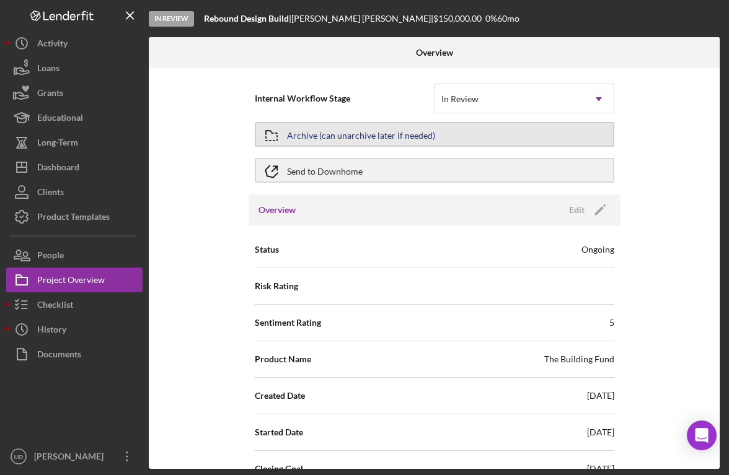
click at [429, 139] on div "Archive (can unarchive later if needed)" at bounding box center [361, 134] width 148 height 22
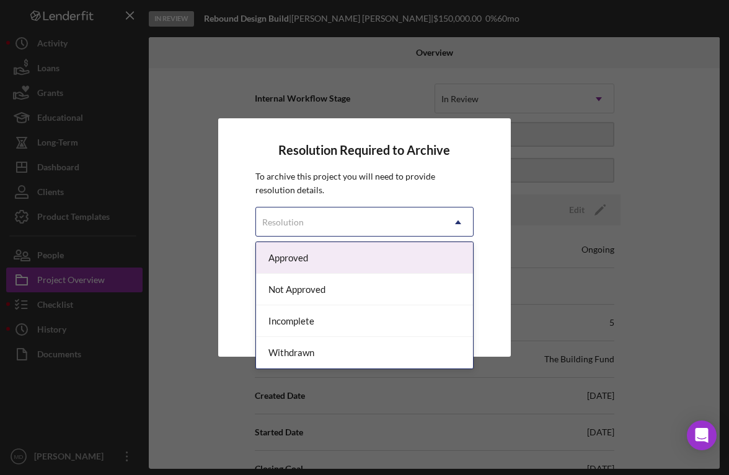
click at [459, 225] on icon "Icon/Dropdown Arrow" at bounding box center [458, 223] width 30 height 30
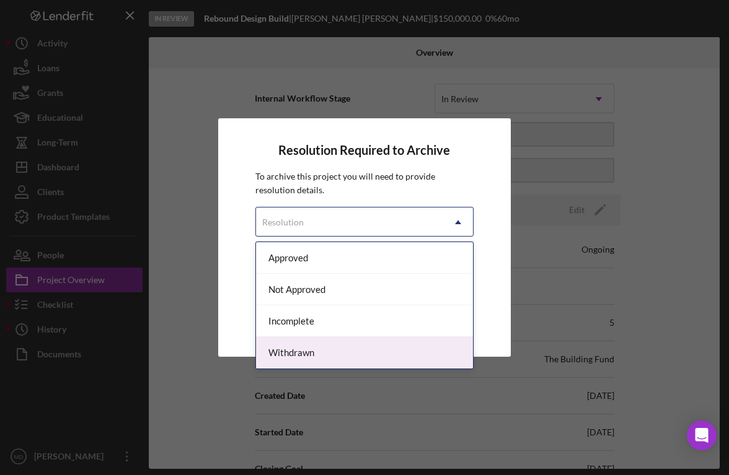
click at [343, 351] on div "Withdrawn" at bounding box center [364, 353] width 217 height 32
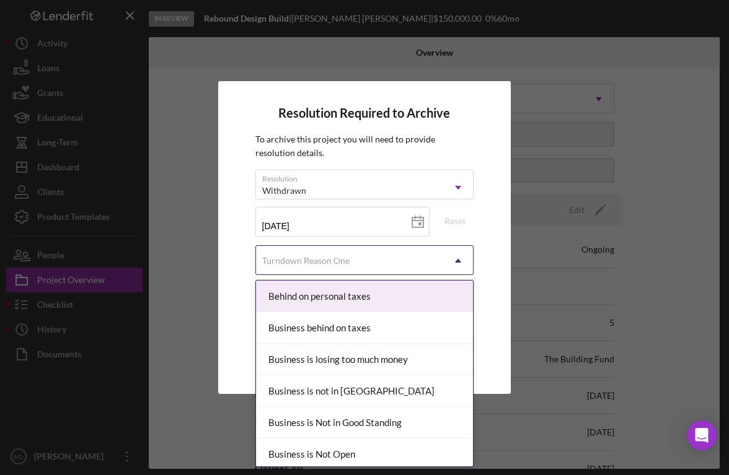
click at [450, 258] on icon "Icon/Dropdown Arrow" at bounding box center [458, 261] width 30 height 30
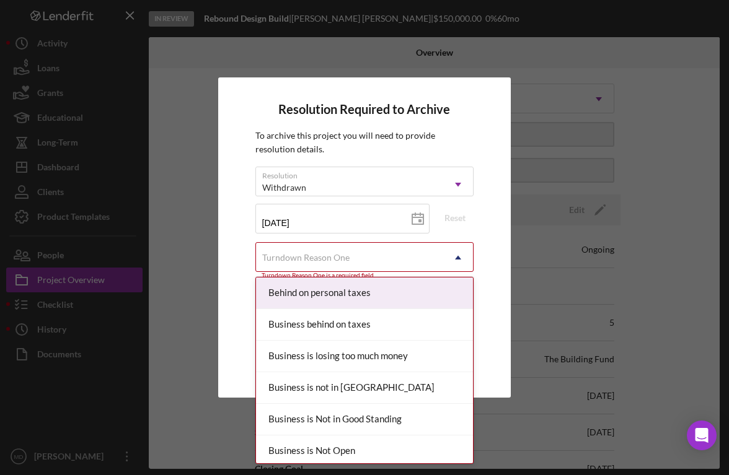
click at [465, 260] on icon "Icon/Dropdown Arrow" at bounding box center [458, 258] width 30 height 30
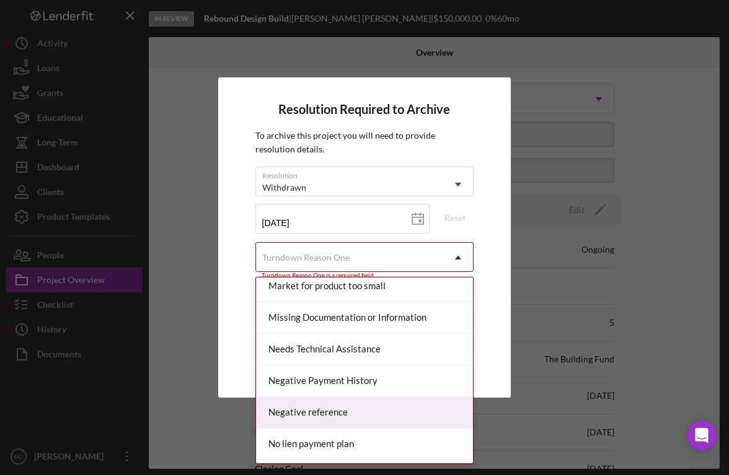
scroll to position [827, 0]
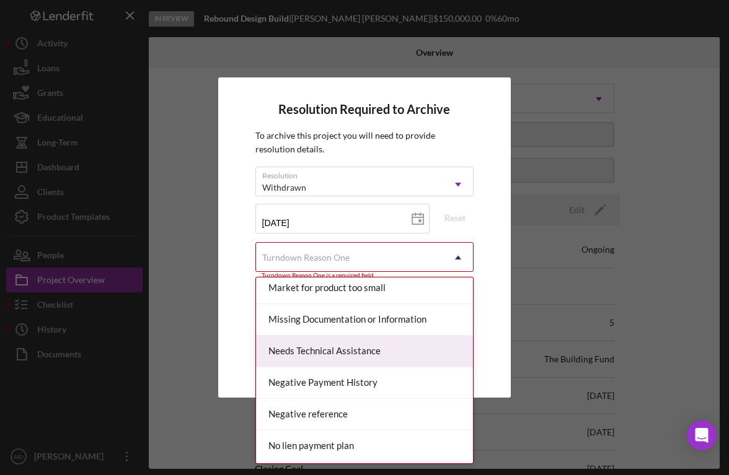
click at [397, 349] on div "Needs Technical Assistance" at bounding box center [364, 352] width 217 height 32
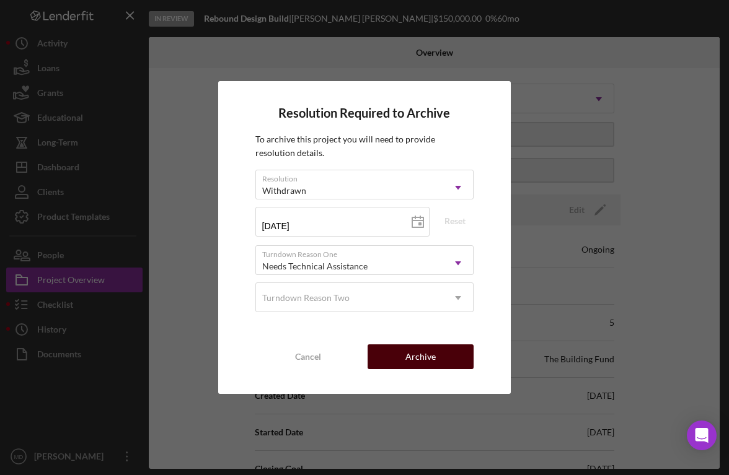
click at [423, 358] on div "Archive" at bounding box center [420, 357] width 30 height 25
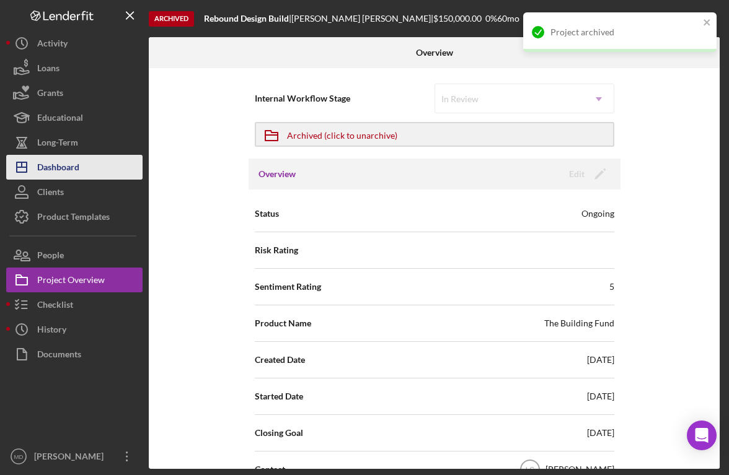
click at [102, 170] on button "Icon/Dashboard Dashboard" at bounding box center [74, 167] width 136 height 25
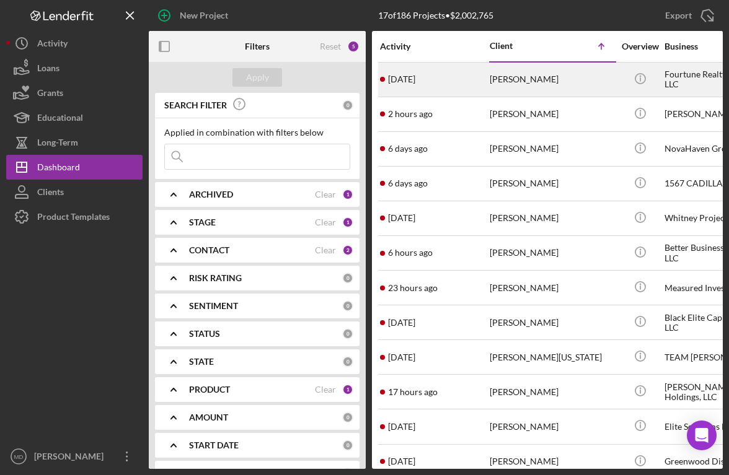
click at [519, 86] on div "[PERSON_NAME]" at bounding box center [552, 79] width 124 height 33
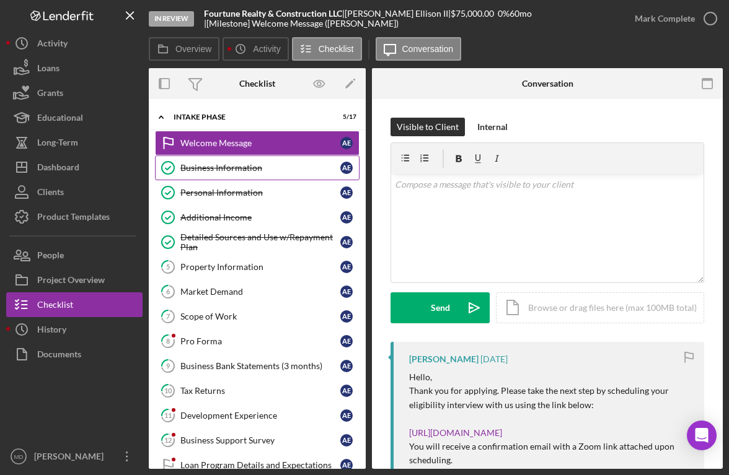
click at [277, 175] on link "Business Information Business Information A E" at bounding box center [257, 168] width 204 height 25
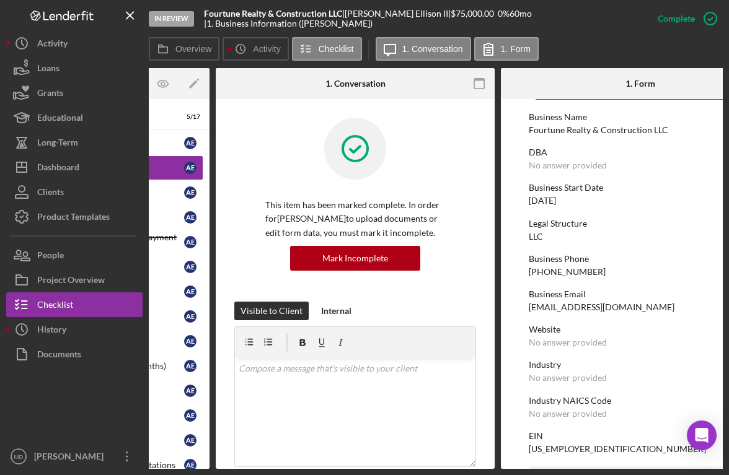
scroll to position [60, 0]
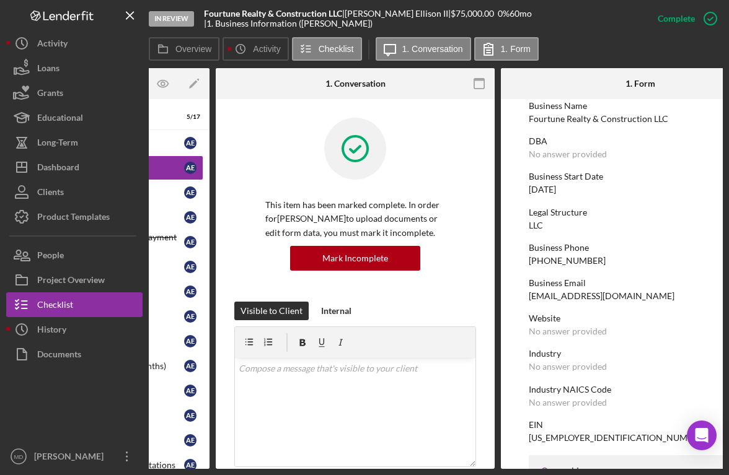
click at [573, 296] on div "[EMAIL_ADDRESS][DOMAIN_NAME]" at bounding box center [602, 296] width 146 height 10
drag, startPoint x: 657, startPoint y: 298, endPoint x: 527, endPoint y: 301, distance: 129.5
click at [527, 301] on form "To edit this form you must mark this item incomplete Business Name Fourtune Rea…" at bounding box center [640, 284] width 279 height 370
copy div "[EMAIL_ADDRESS][DOMAIN_NAME]"
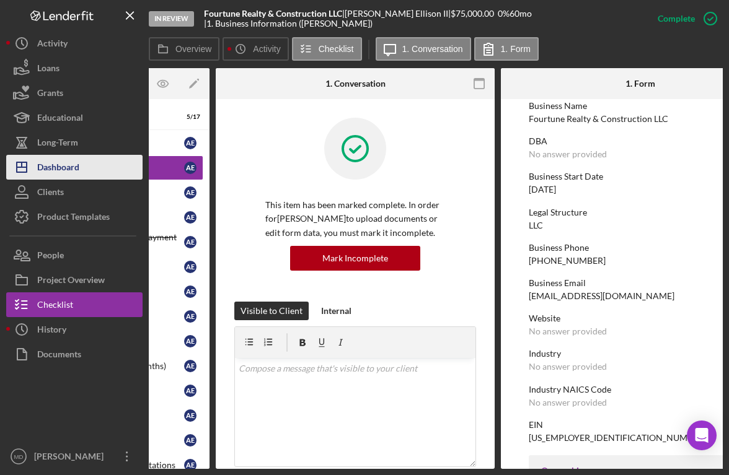
click at [82, 166] on button "Icon/Dashboard Dashboard" at bounding box center [74, 167] width 136 height 25
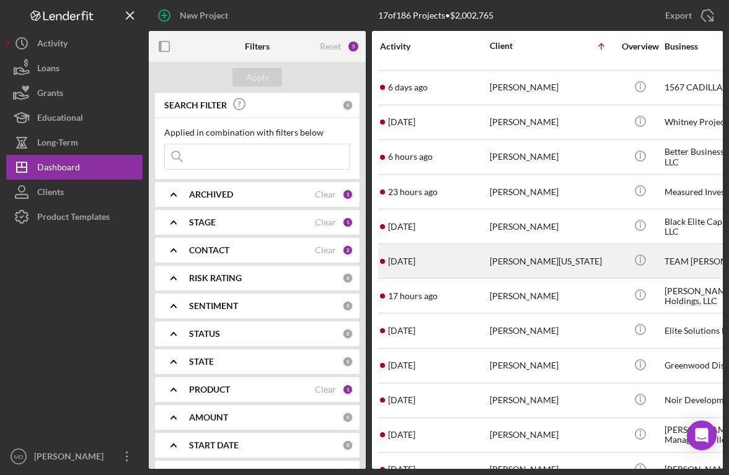
scroll to position [185, 0]
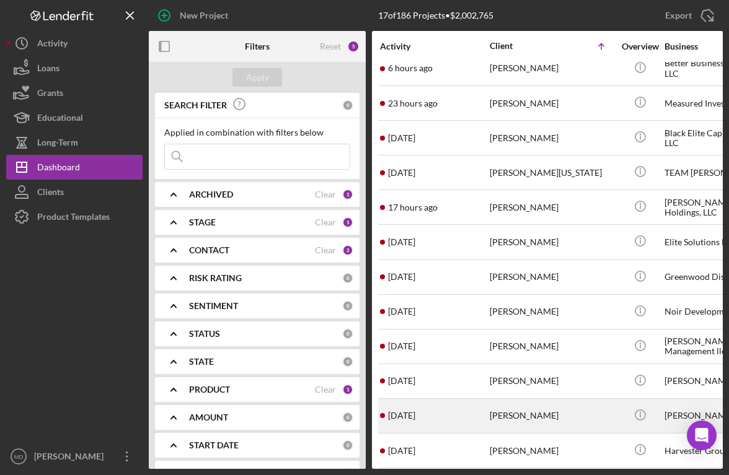
click at [494, 410] on div "[PERSON_NAME]" at bounding box center [552, 416] width 124 height 33
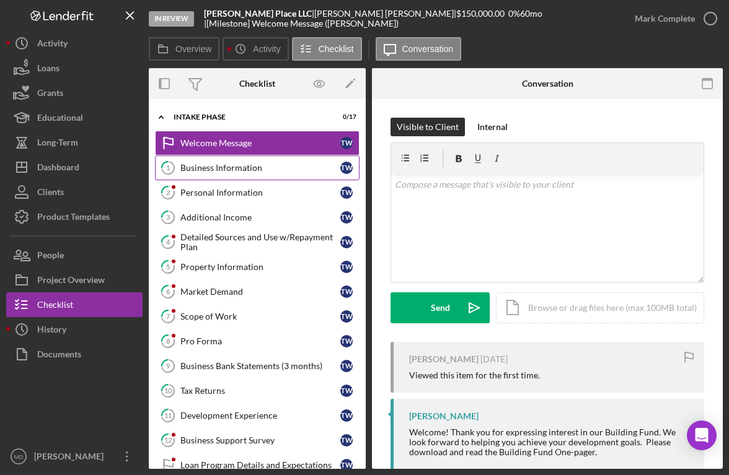
click at [260, 173] on div "Business Information" at bounding box center [260, 168] width 160 height 10
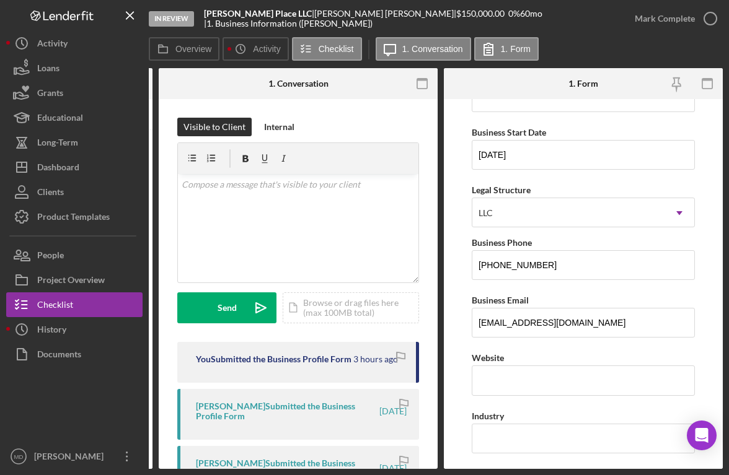
scroll to position [100, 0]
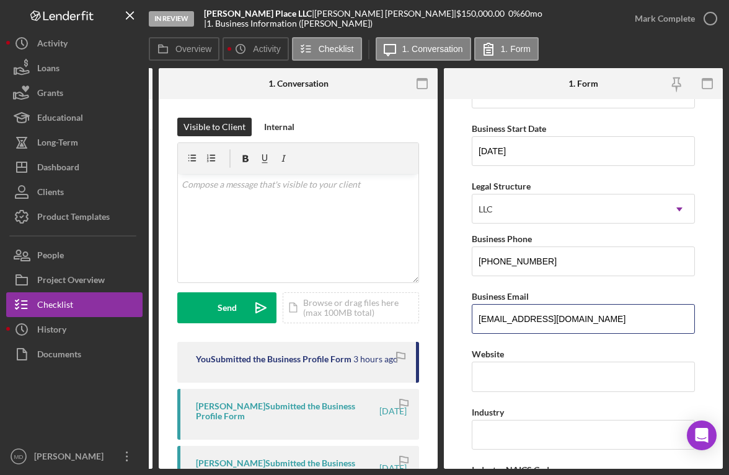
drag, startPoint x: 606, startPoint y: 316, endPoint x: 449, endPoint y: 315, distance: 156.8
click at [449, 315] on form "Business Name [PERSON_NAME] Place LLC DBA Business Start Date [DATE] Legal Stru…" at bounding box center [583, 284] width 279 height 370
